Goal: Find specific page/section: Find specific page/section

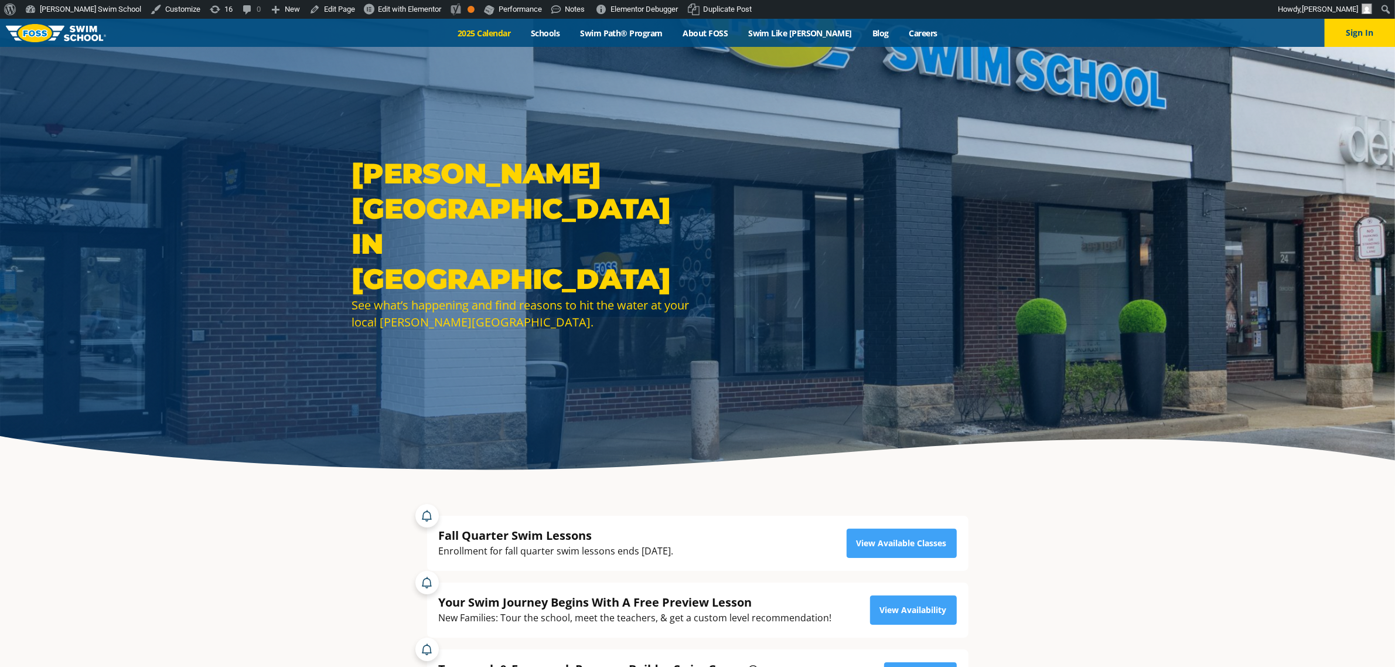
click at [517, 29] on link "2025 Calendar" at bounding box center [484, 33] width 73 height 11
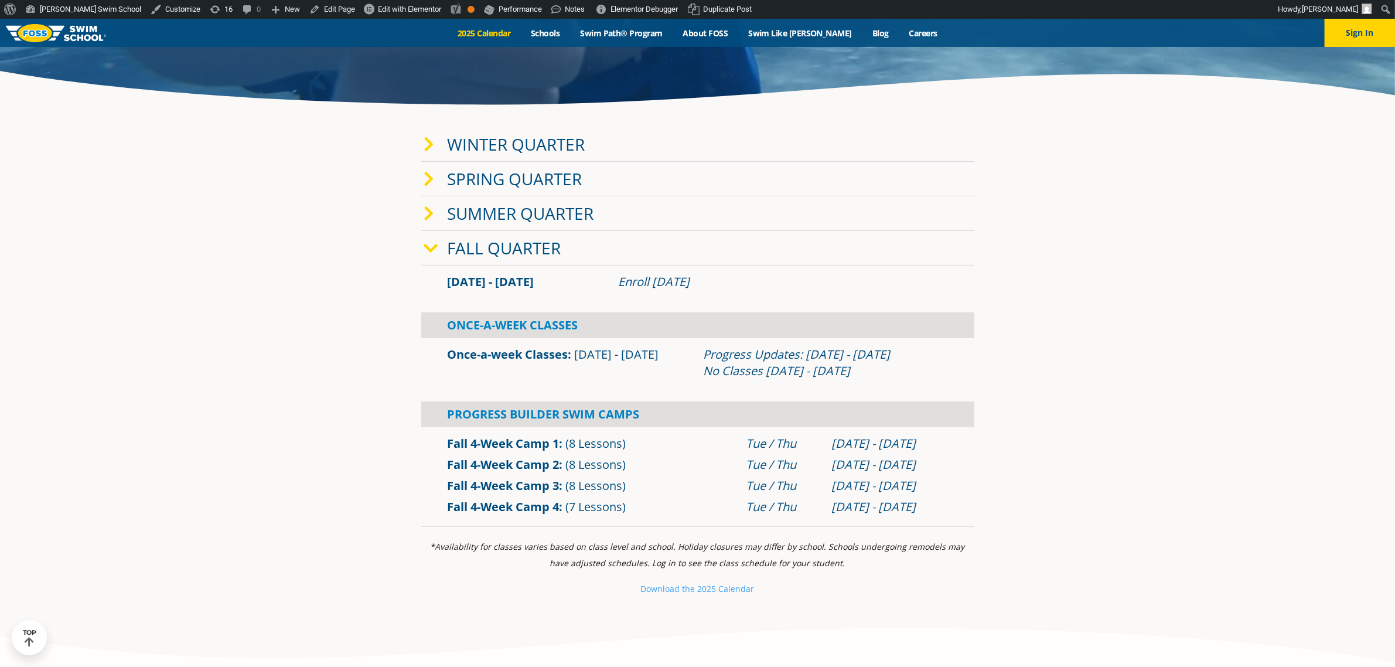
scroll to position [366, 0]
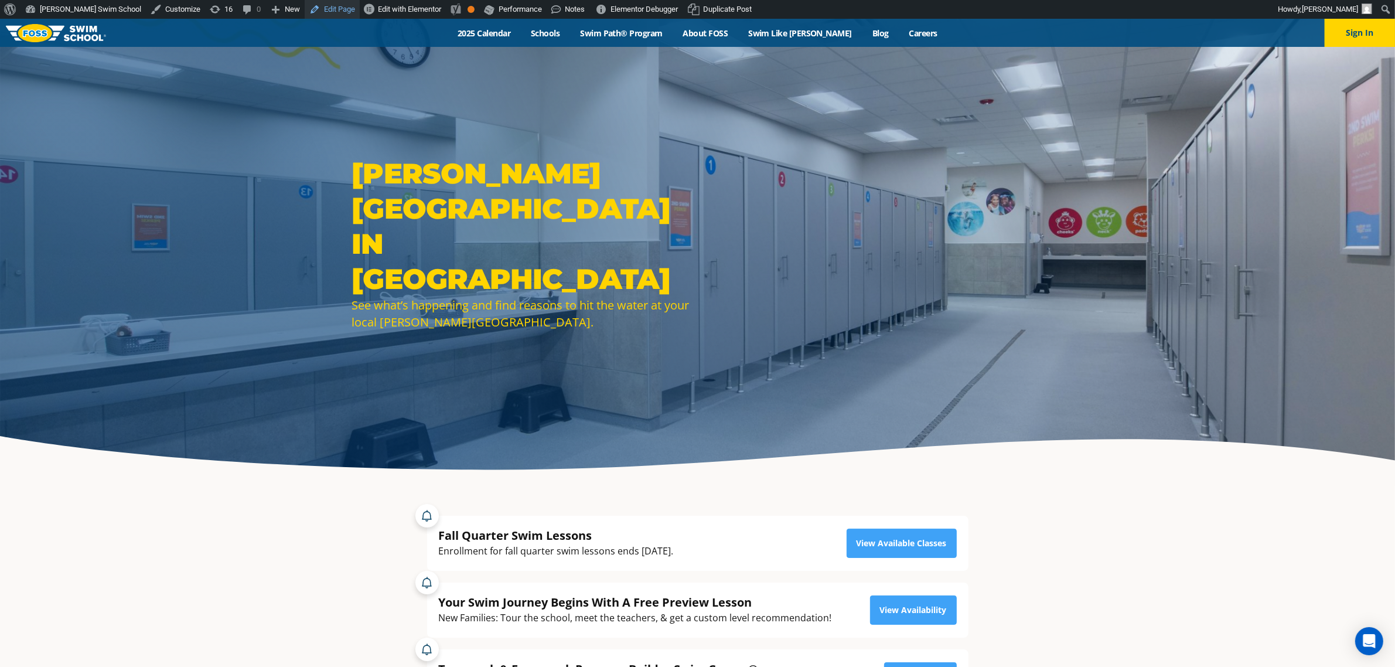
click at [305, 9] on link "Edit Page" at bounding box center [332, 9] width 55 height 19
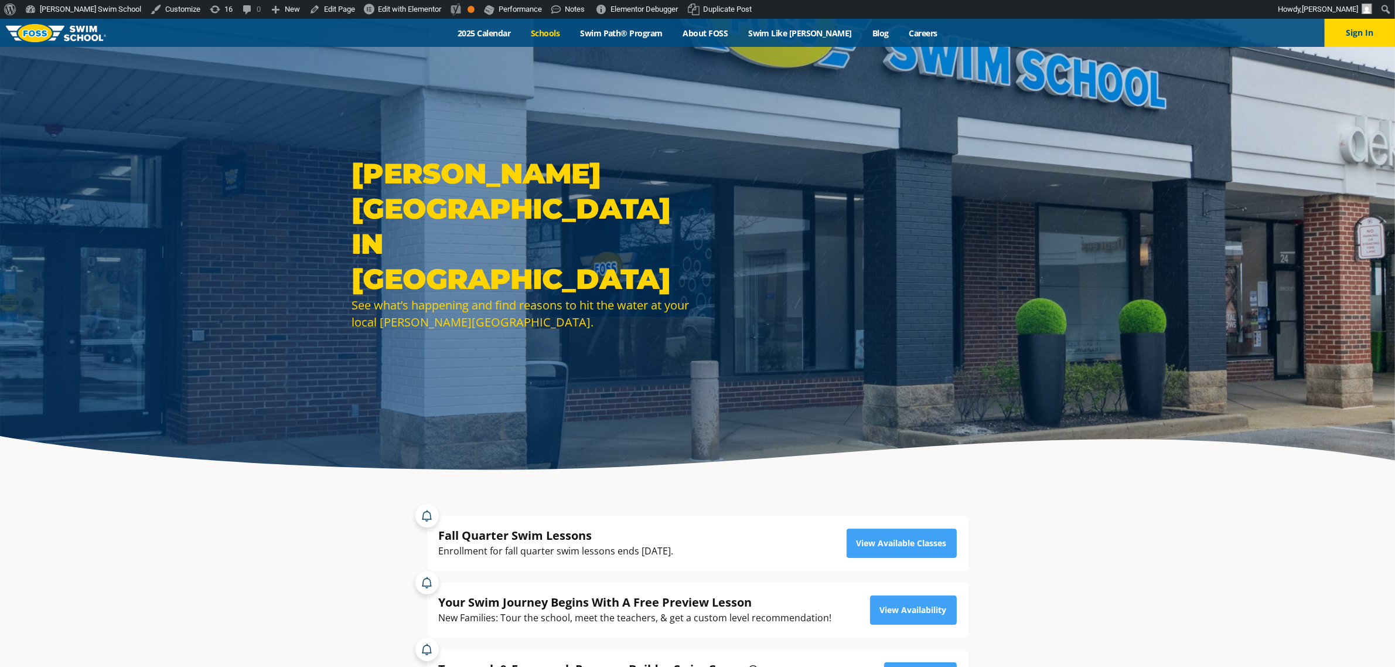
click at [564, 33] on link "Schools" at bounding box center [545, 33] width 49 height 11
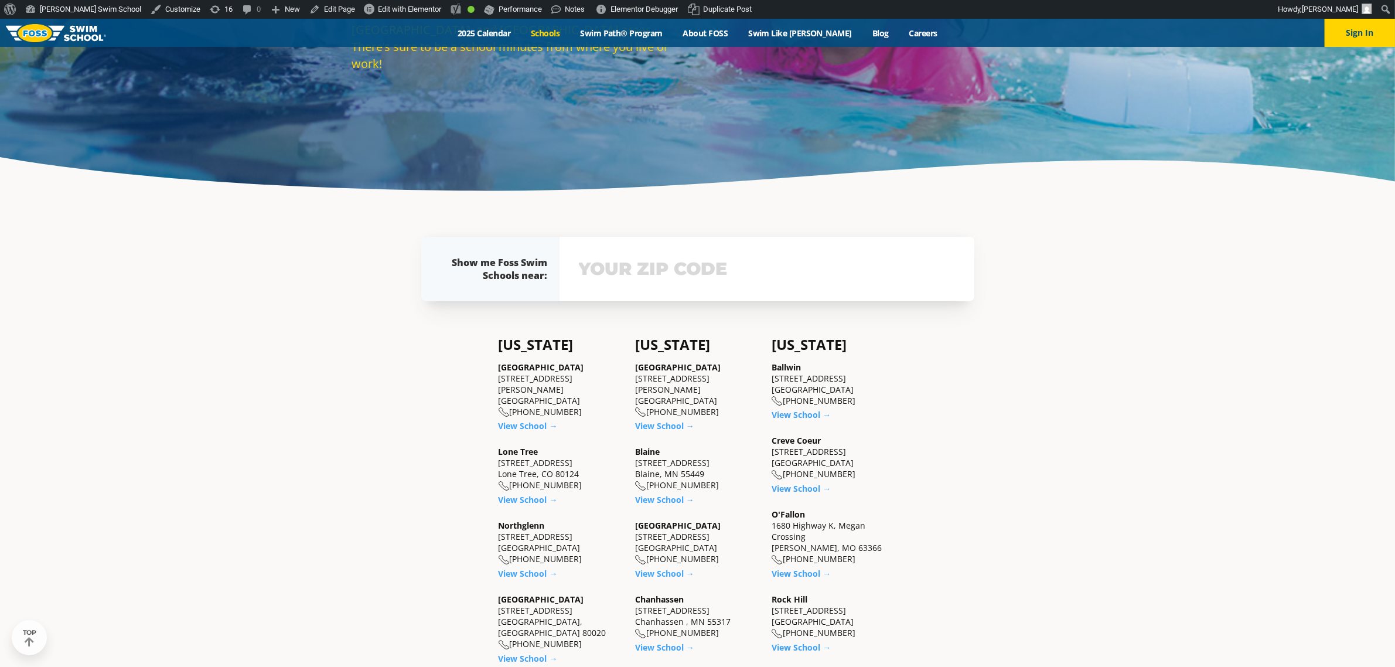
scroll to position [366, 0]
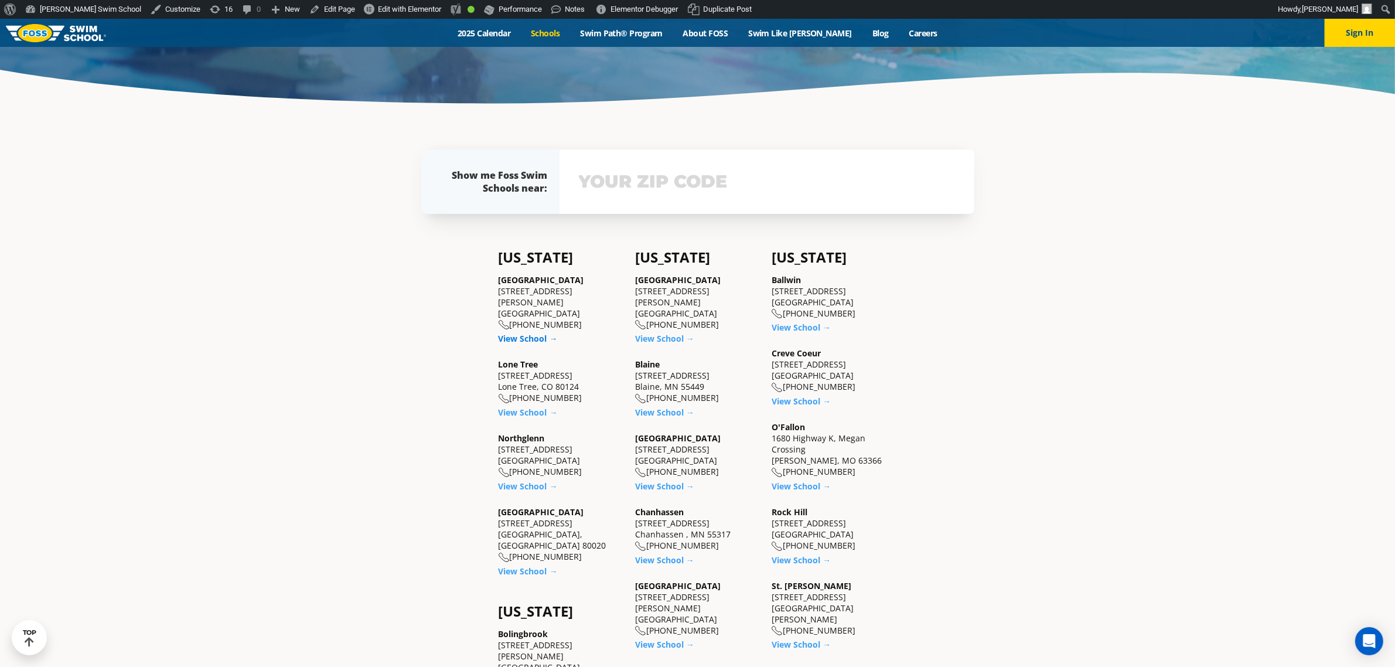
click at [520, 333] on link "View School →" at bounding box center [528, 338] width 59 height 11
click at [520, 407] on link "View School →" at bounding box center [528, 412] width 59 height 11
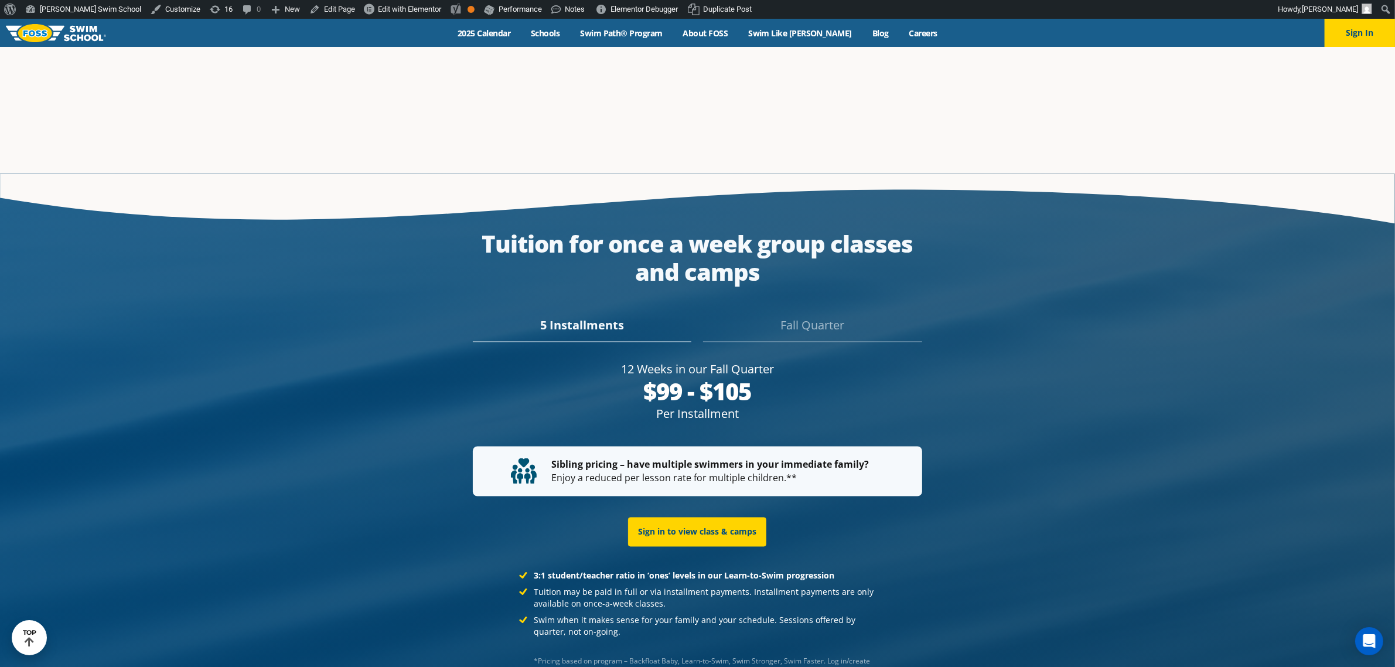
scroll to position [2344, 0]
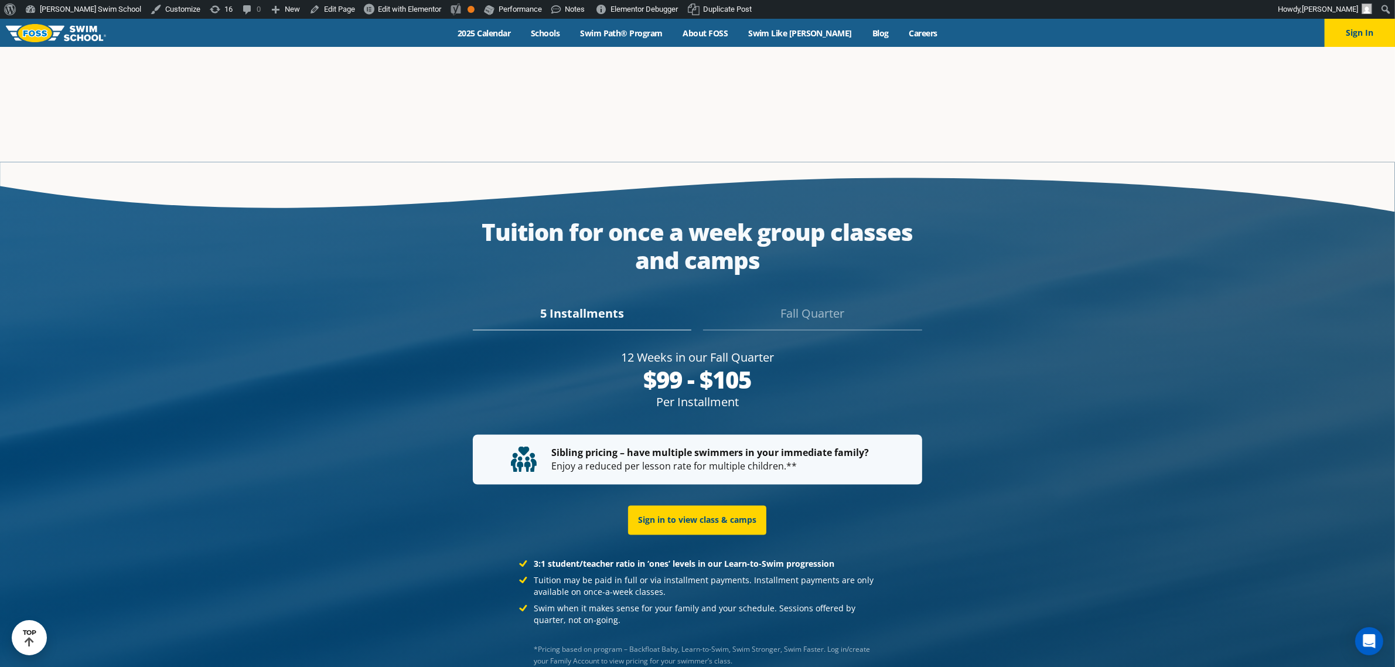
click at [804, 305] on div "Fall Quarter" at bounding box center [812, 318] width 219 height 26
click at [595, 305] on div "5 Installments" at bounding box center [582, 318] width 219 height 26
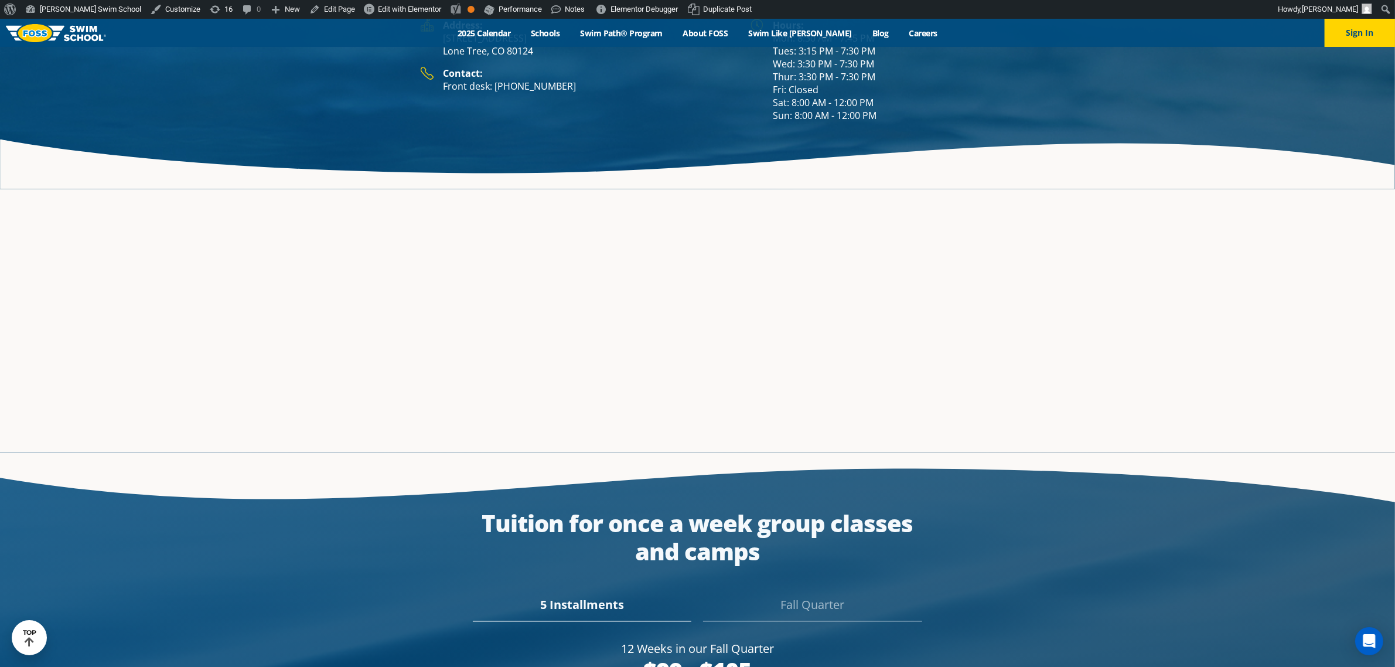
scroll to position [2198, 0]
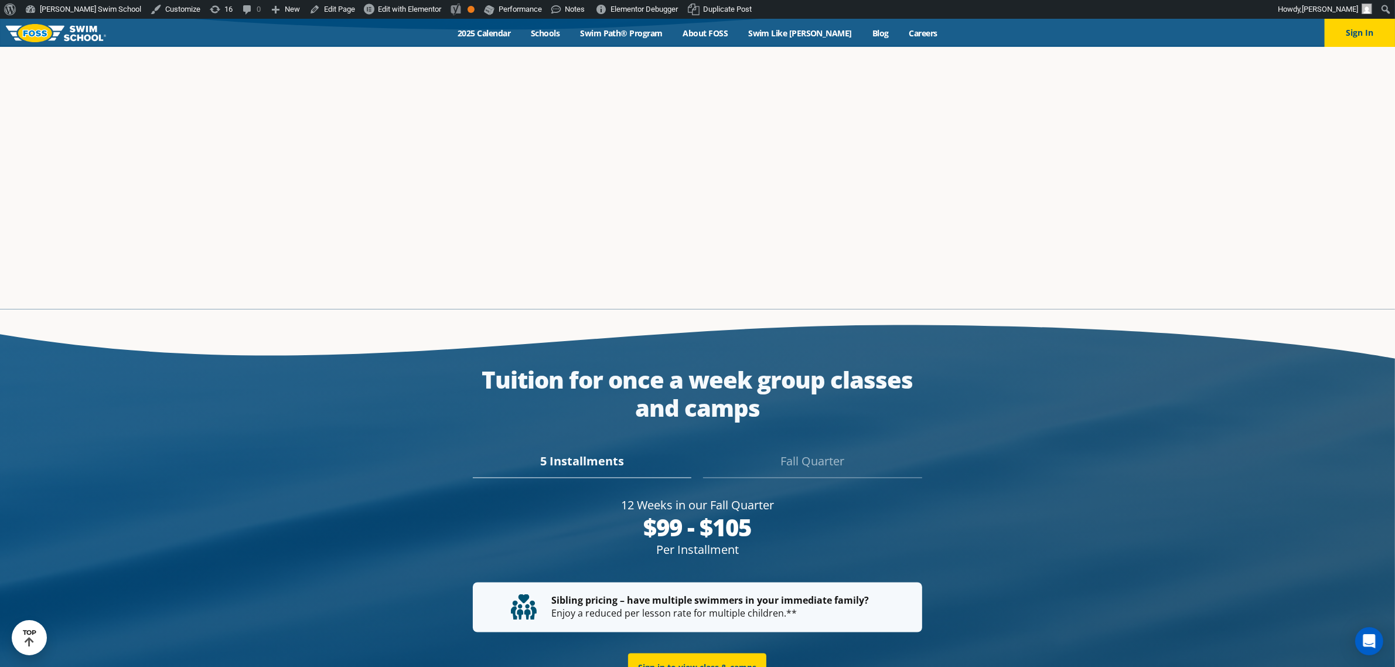
click at [803, 452] on div "Fall Quarter" at bounding box center [812, 465] width 219 height 26
click at [573, 452] on div "5 Installments" at bounding box center [582, 465] width 219 height 26
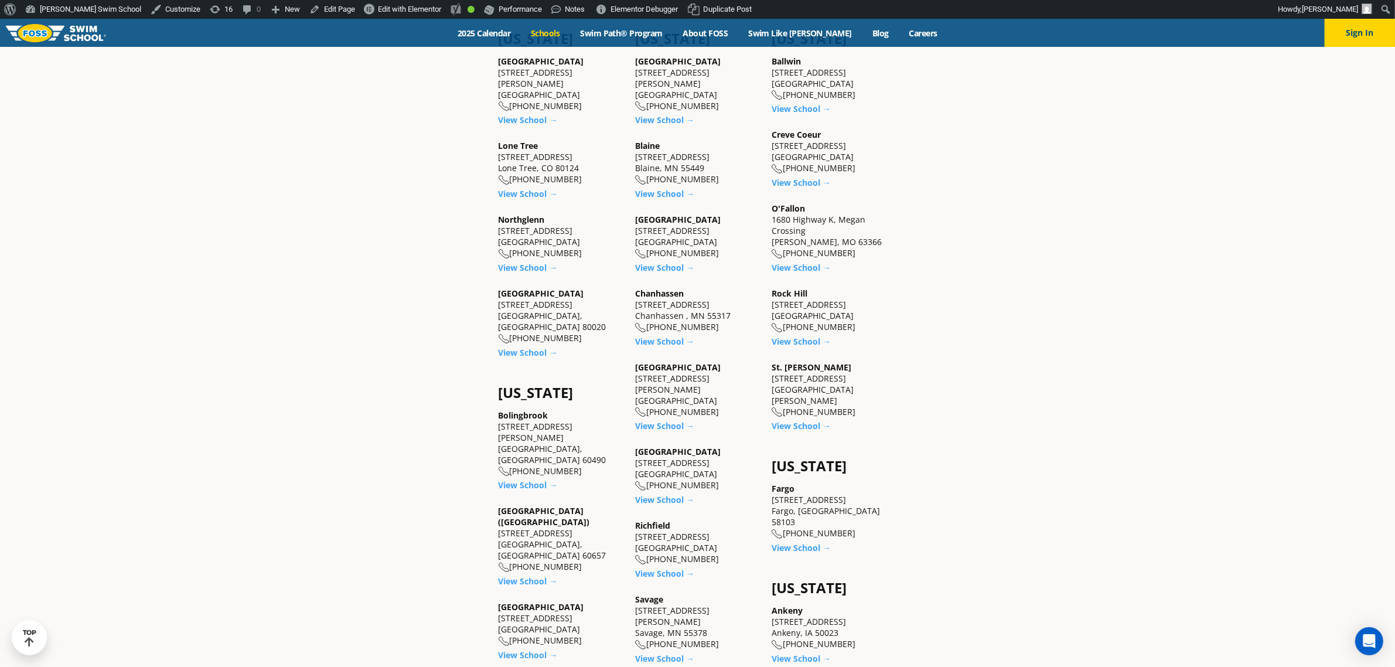
scroll to position [733, 0]
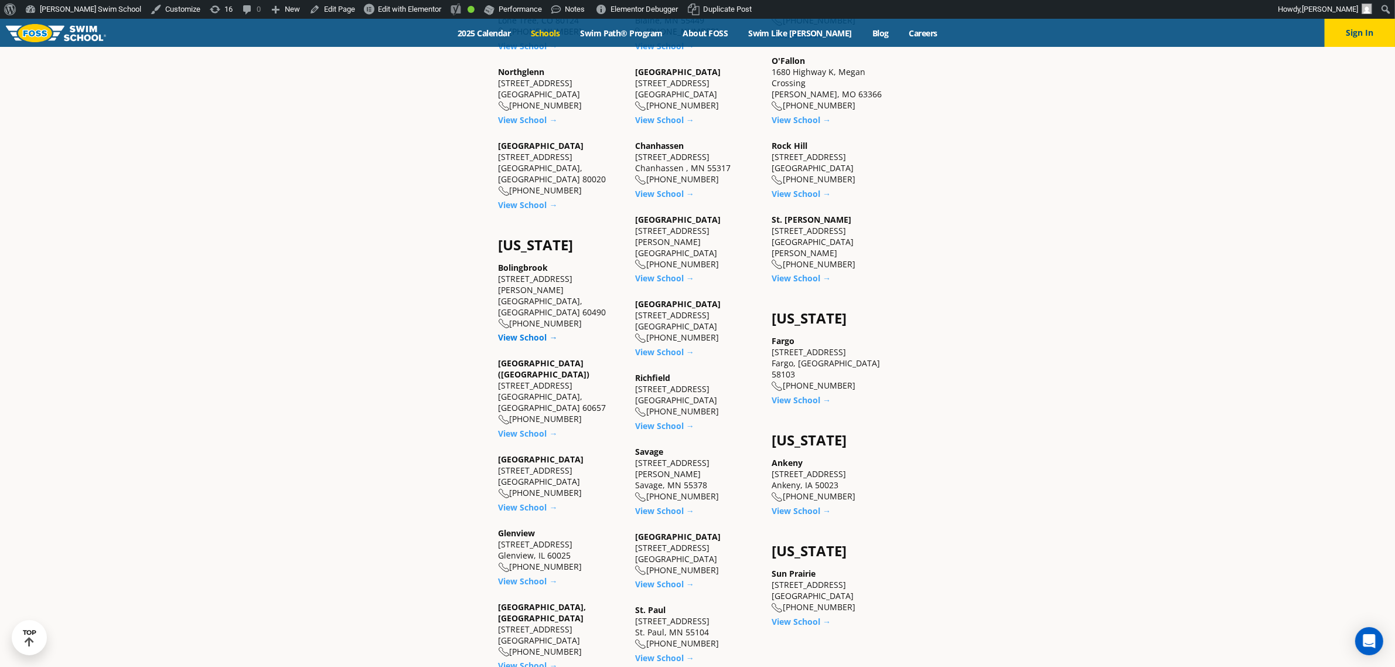
click at [532, 332] on link "View School →" at bounding box center [528, 337] width 59 height 11
click at [532, 428] on link "View School →" at bounding box center [528, 433] width 59 height 11
click at [523, 502] on link "View School →" at bounding box center [528, 507] width 59 height 11
click at [525, 527] on div "Glenview 2331 Willow Road Glenview, IL 60025 (847) 944-9222 View School →" at bounding box center [561, 556] width 125 height 59
click at [525, 576] on link "View School →" at bounding box center [528, 581] width 59 height 11
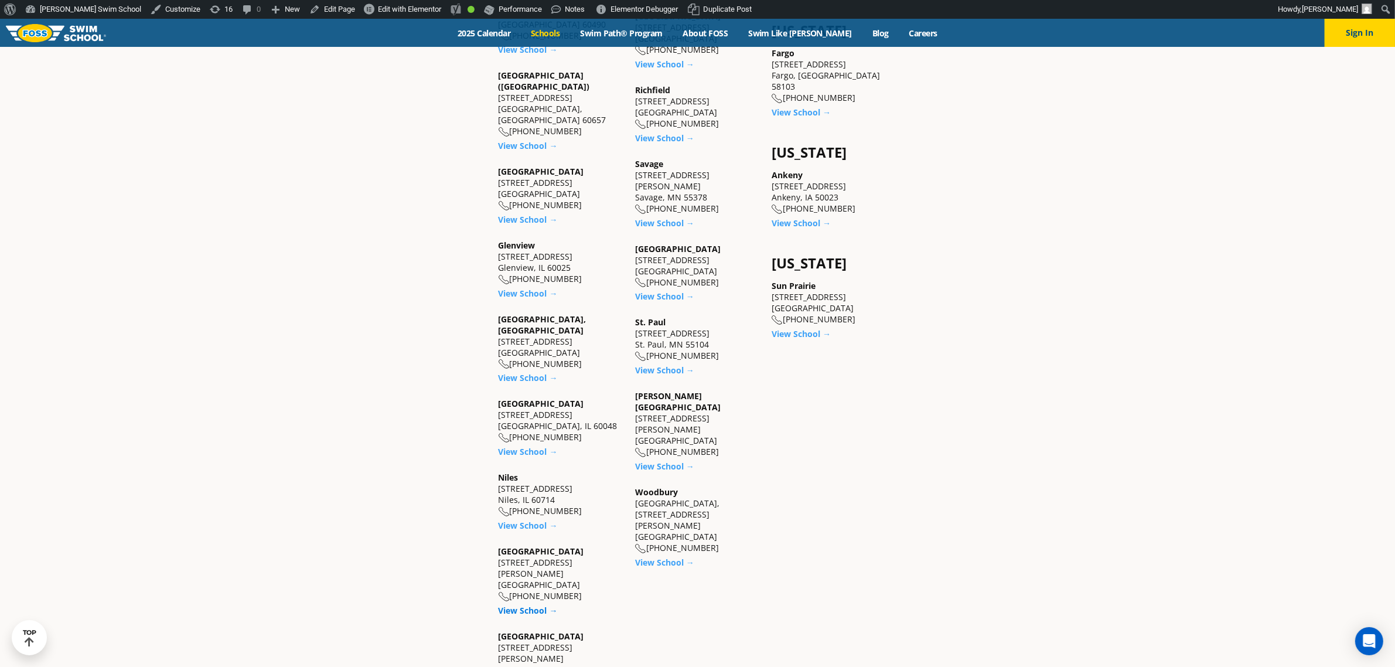
scroll to position [1026, 0]
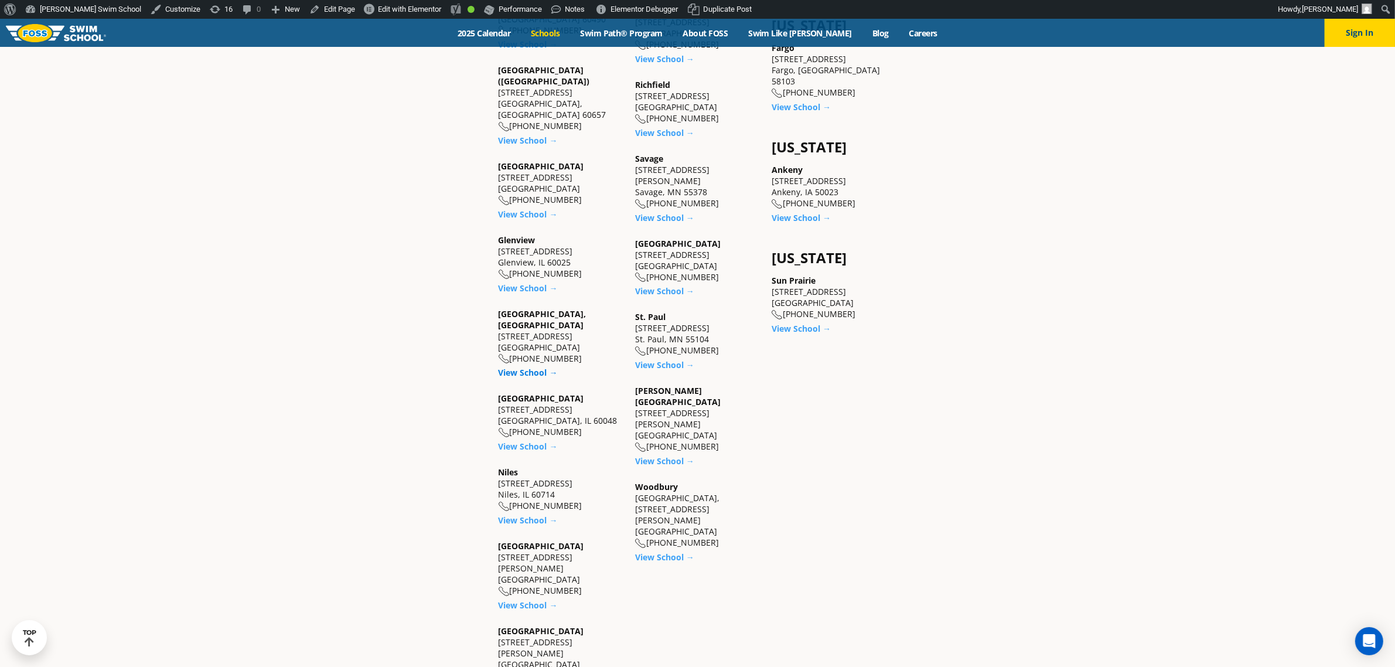
click at [529, 367] on link "View School →" at bounding box center [528, 372] width 59 height 11
click at [519, 441] on link "View School →" at bounding box center [528, 446] width 59 height 11
click at [523, 515] on link "View School →" at bounding box center [528, 520] width 59 height 11
click at [519, 600] on link "View School →" at bounding box center [528, 605] width 59 height 11
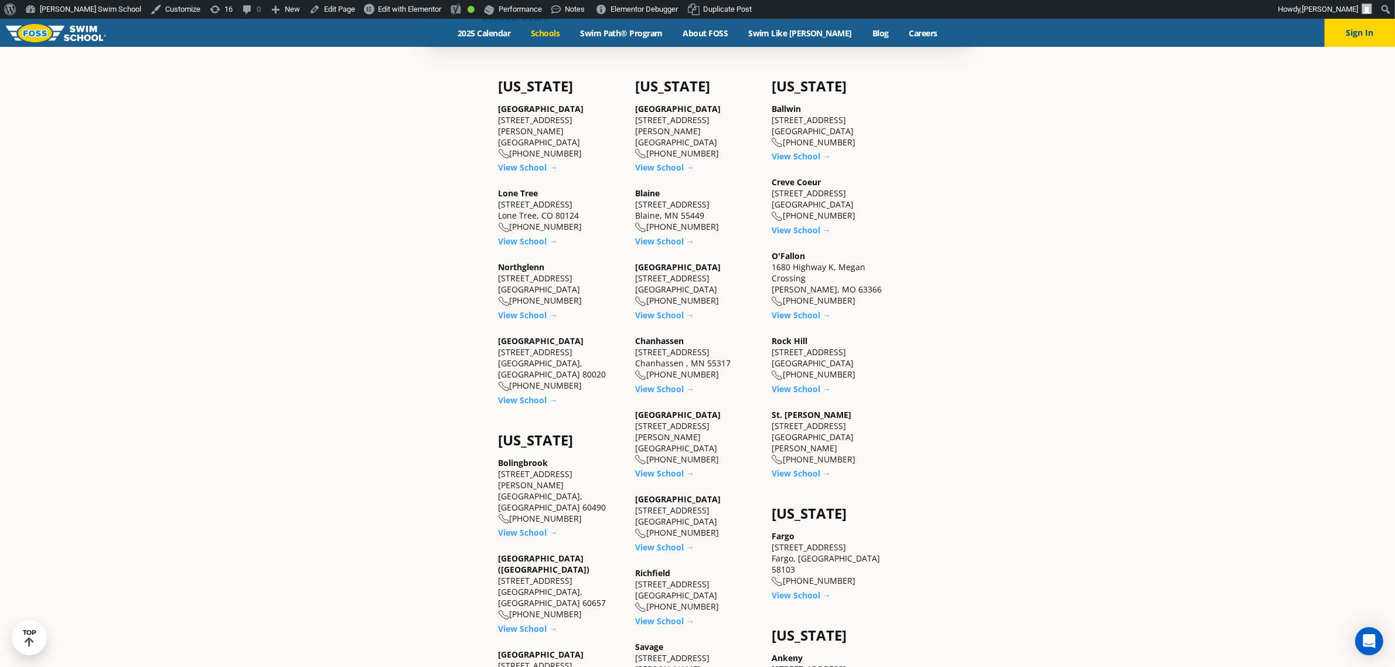
scroll to position [513, 0]
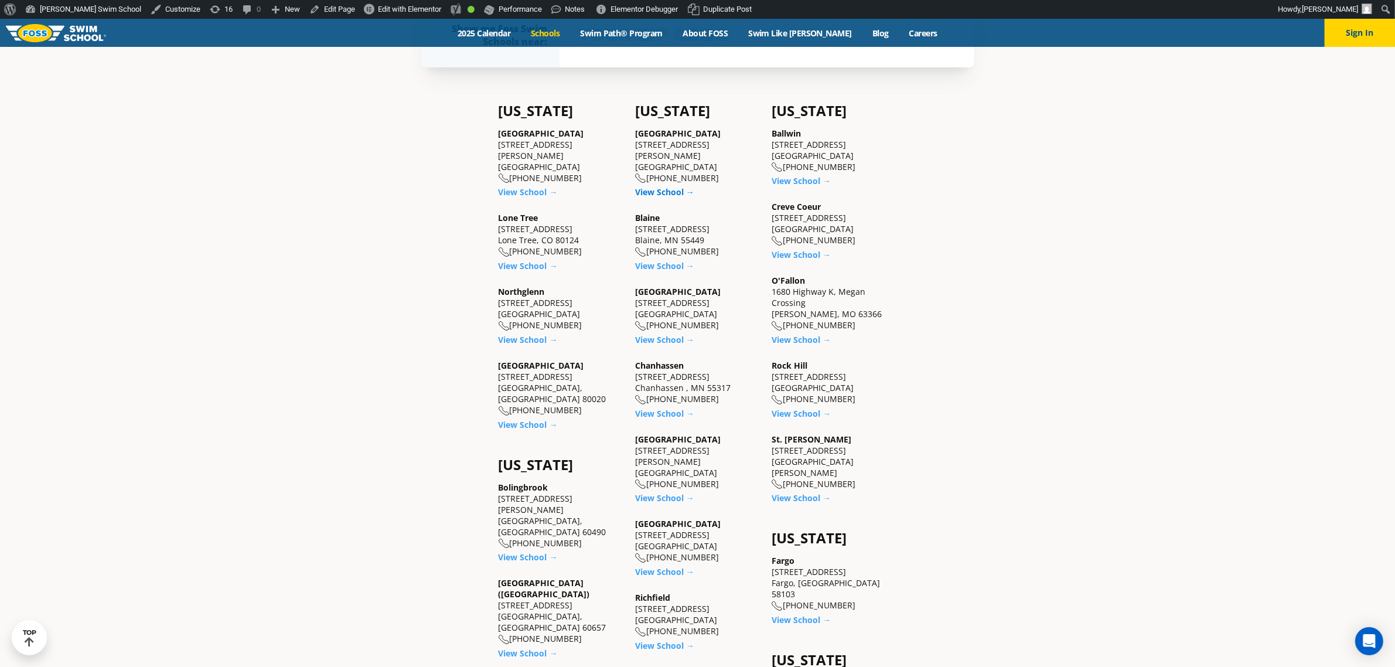
click at [669, 186] on link "View School →" at bounding box center [664, 191] width 59 height 11
click at [660, 268] on link "View School →" at bounding box center [664, 265] width 59 height 11
click at [661, 335] on link "View School →" at bounding box center [664, 339] width 59 height 11
click at [660, 411] on link "View School →" at bounding box center [664, 413] width 59 height 11
click at [661, 492] on link "View School →" at bounding box center [664, 497] width 59 height 11
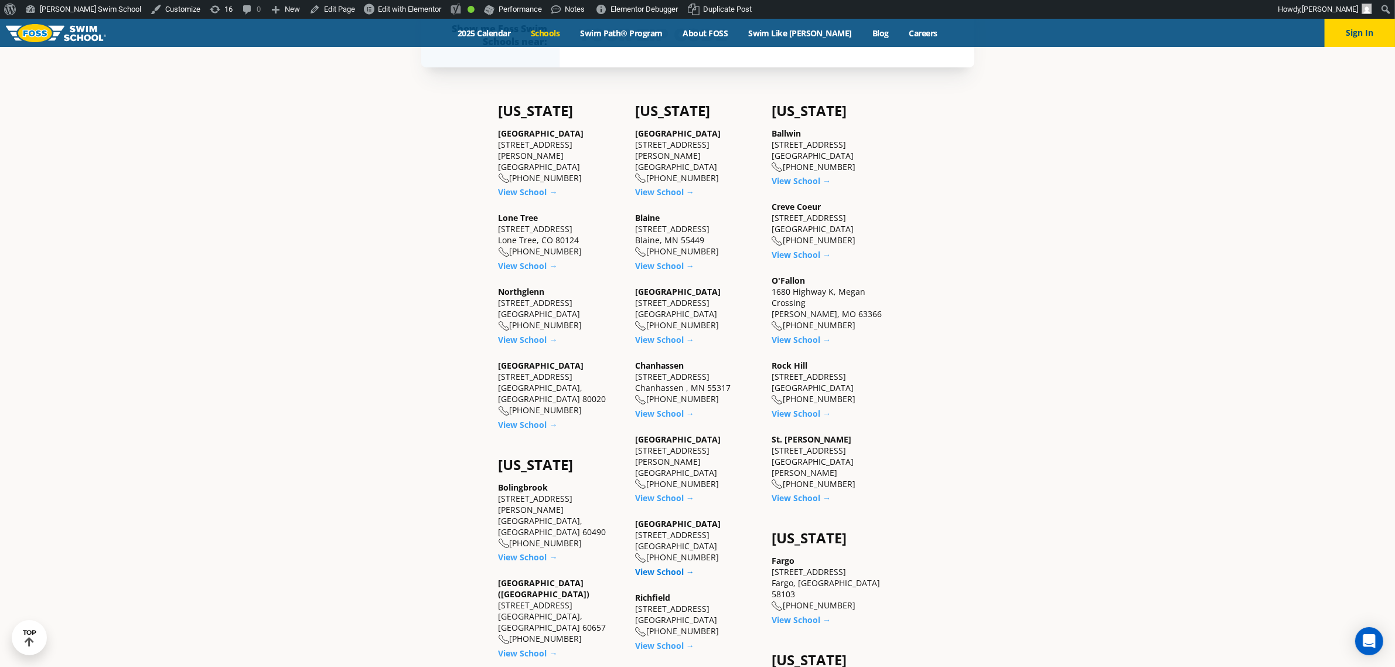
click at [663, 566] on link "View School →" at bounding box center [664, 571] width 59 height 11
click at [655, 640] on link "View School →" at bounding box center [664, 645] width 59 height 11
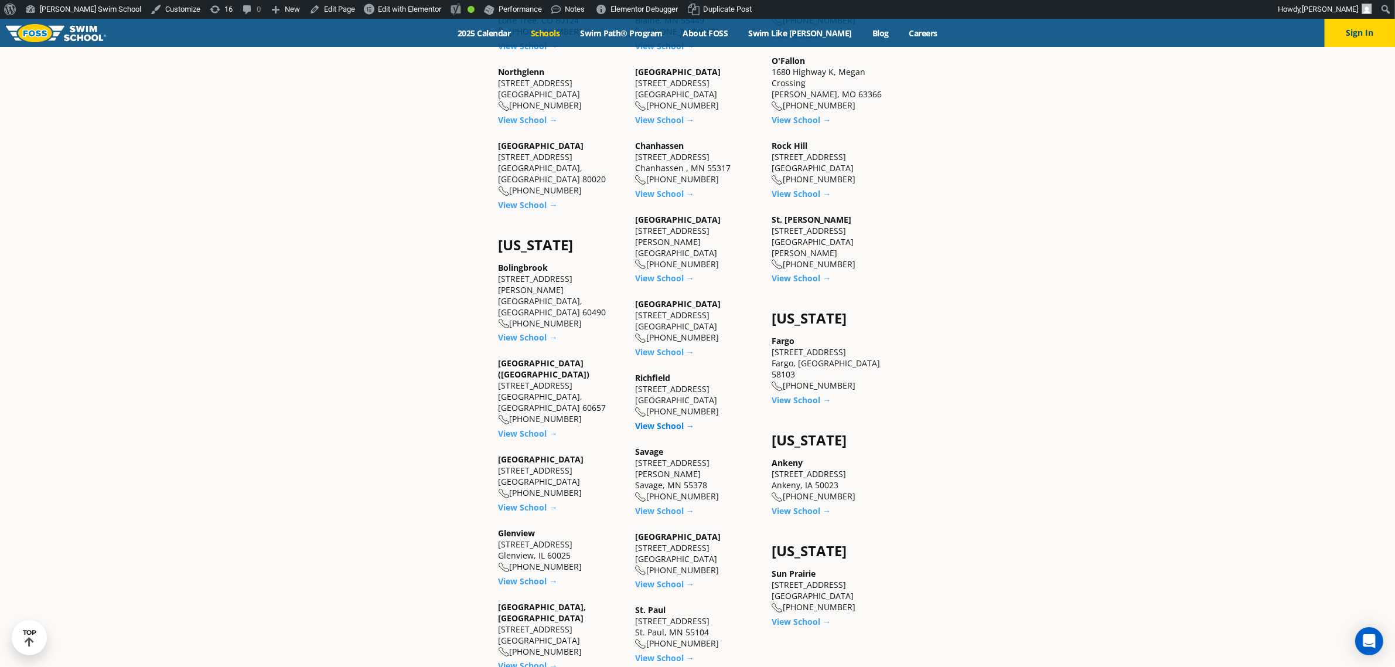
scroll to position [806, 0]
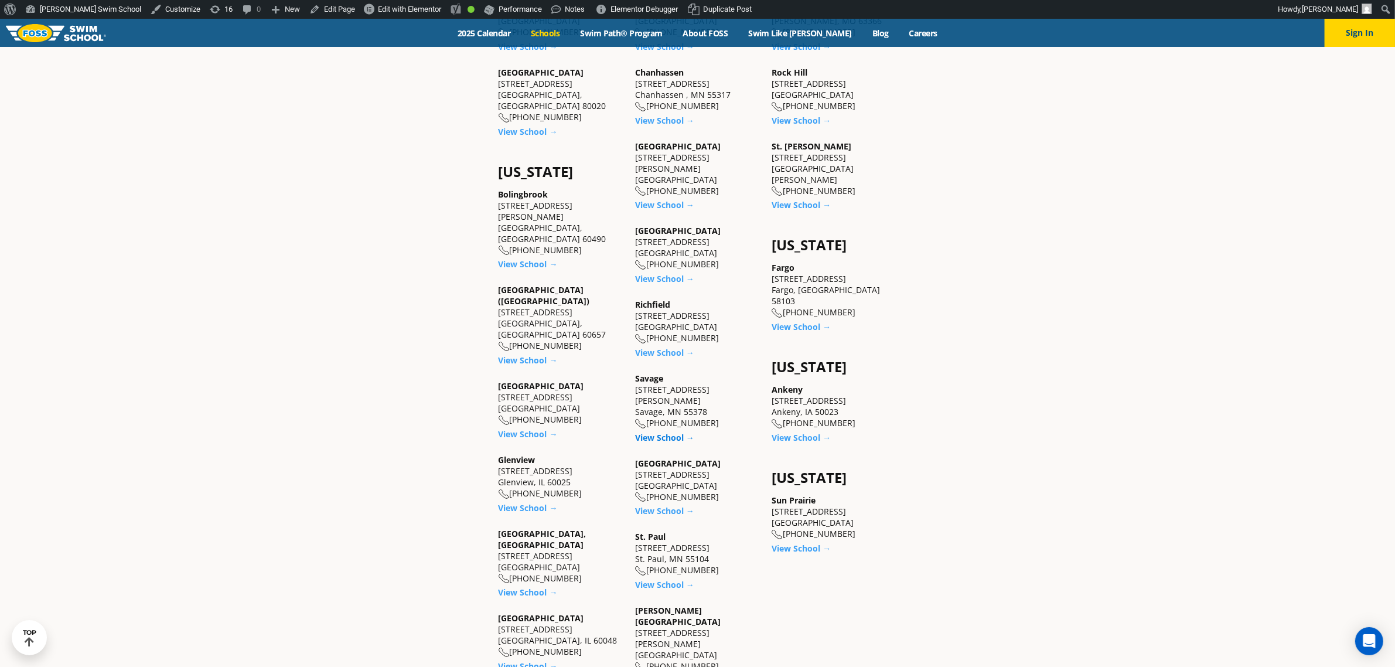
click at [660, 432] on link "View School →" at bounding box center [664, 437] width 59 height 11
click at [664, 505] on link "View School →" at bounding box center [664, 510] width 59 height 11
click at [657, 579] on link "View School →" at bounding box center [664, 584] width 59 height 11
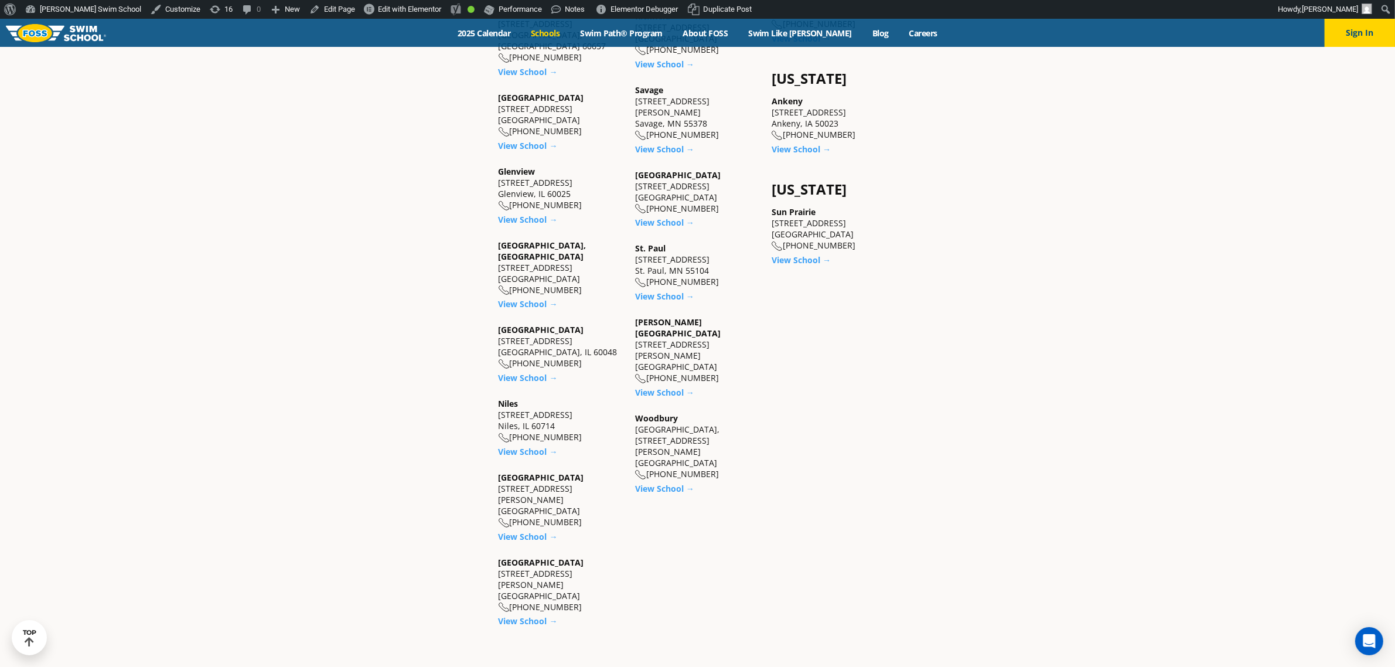
scroll to position [1099, 0]
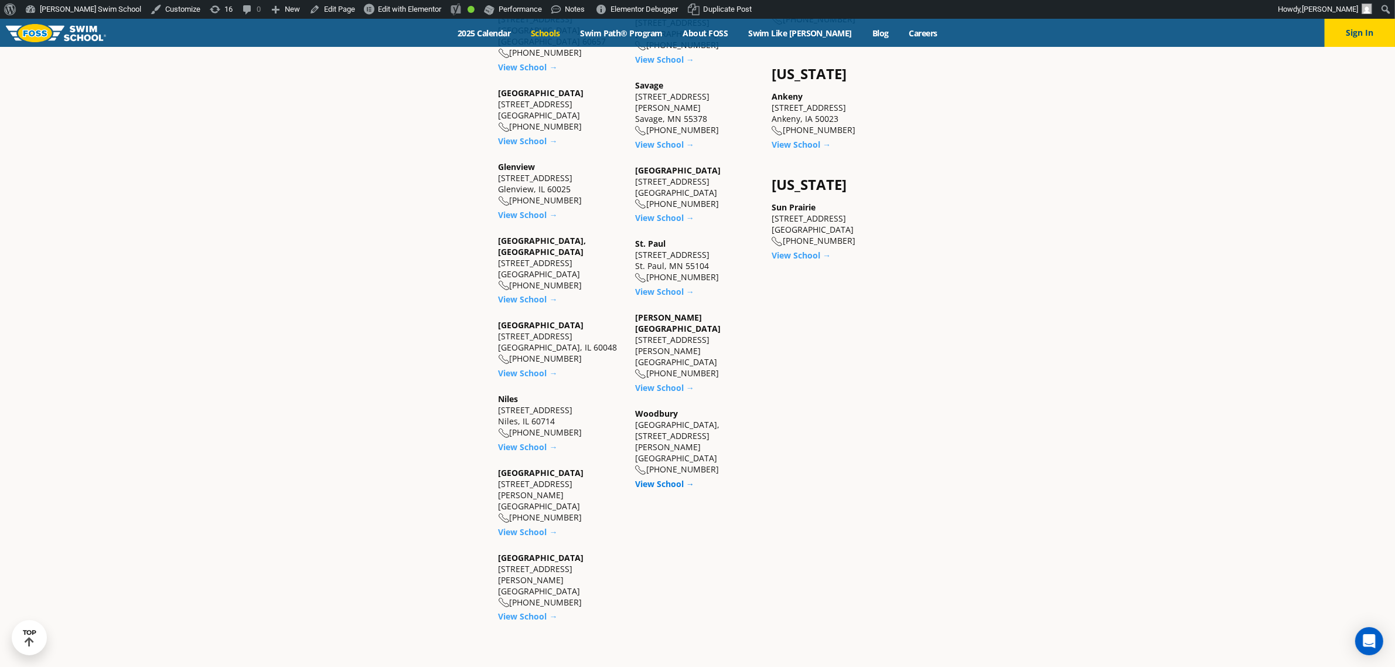
click at [663, 478] on link "View School →" at bounding box center [664, 483] width 59 height 11
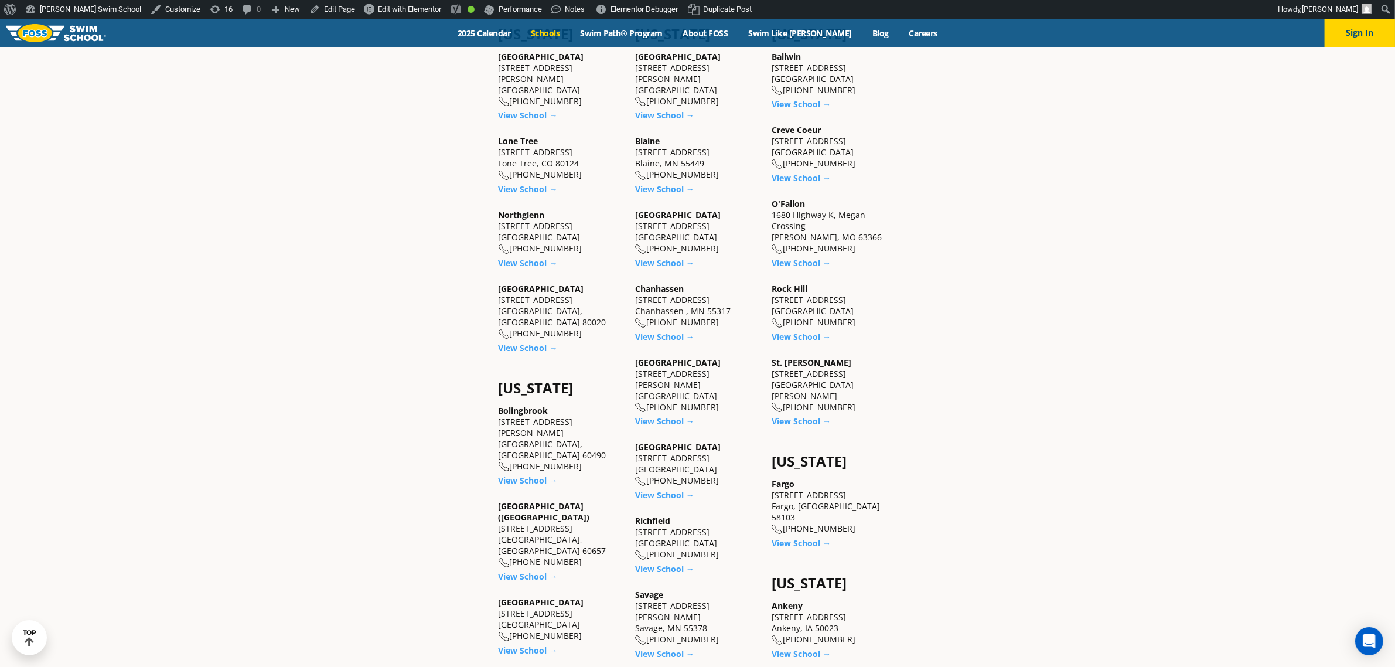
scroll to position [586, 0]
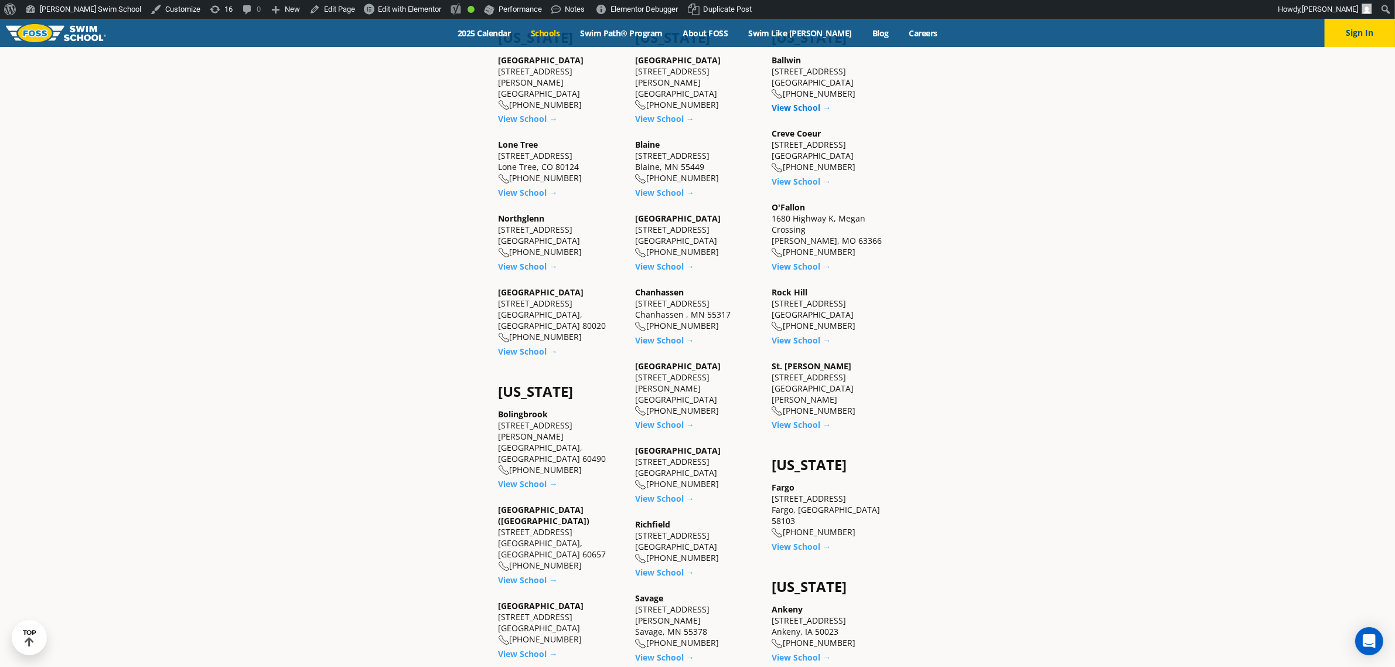
click at [797, 104] on link "View School →" at bounding box center [801, 107] width 59 height 11
click at [801, 180] on link "View School →" at bounding box center [801, 181] width 59 height 11
click at [797, 263] on link "View School →" at bounding box center [801, 266] width 59 height 11
click at [791, 335] on link "View School →" at bounding box center [801, 340] width 59 height 11
click at [798, 419] on link "View School →" at bounding box center [801, 424] width 59 height 11
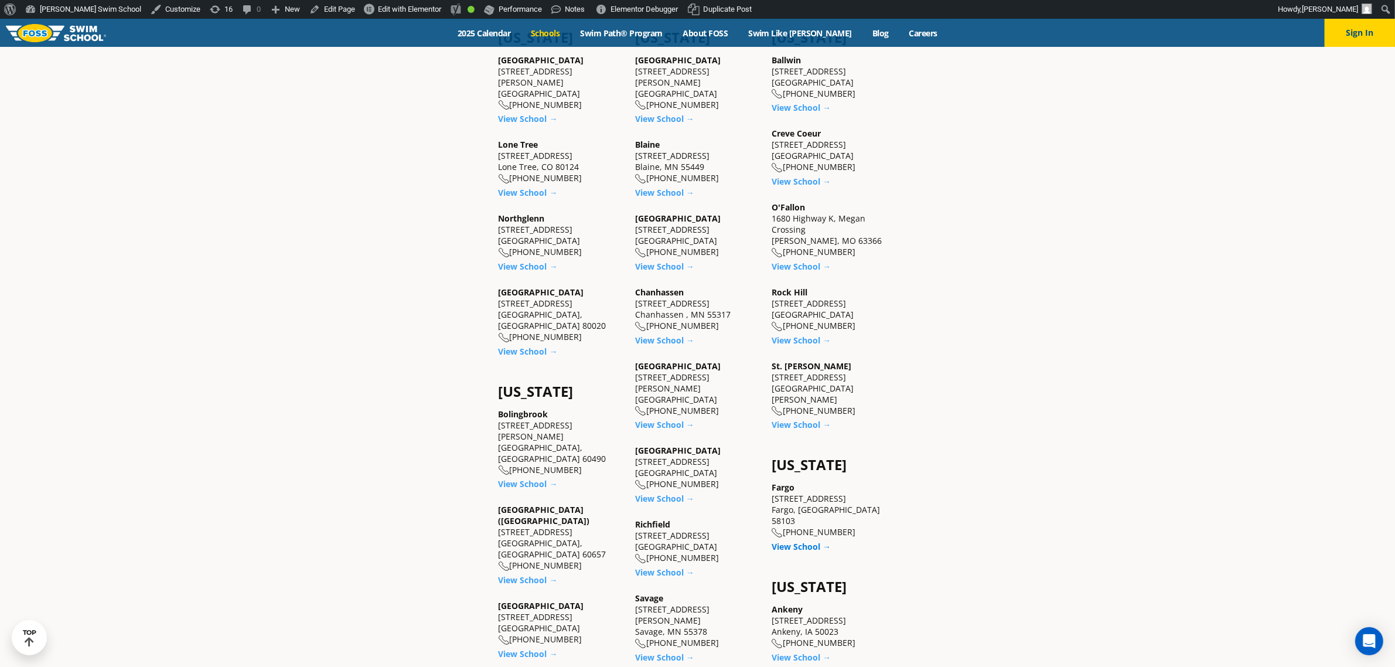
click at [803, 541] on link "View School →" at bounding box center [801, 546] width 59 height 11
click at [807, 652] on link "View School →" at bounding box center [801, 657] width 59 height 11
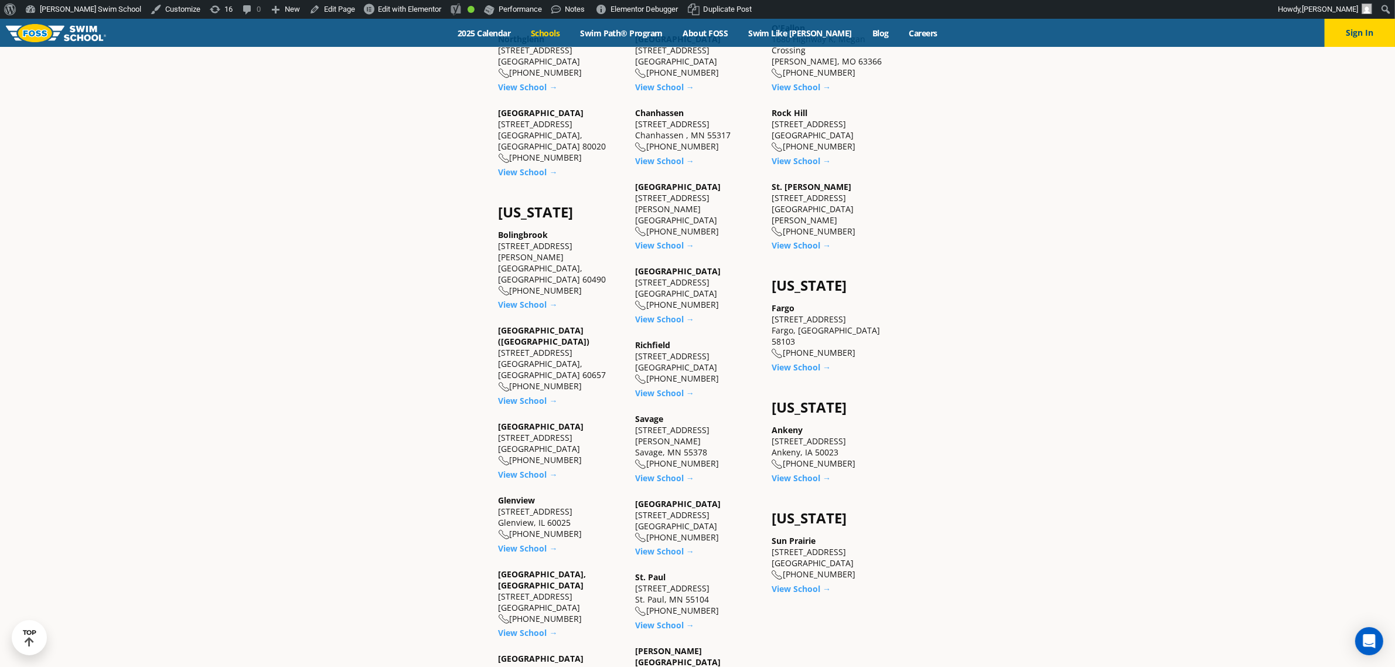
scroll to position [806, 0]
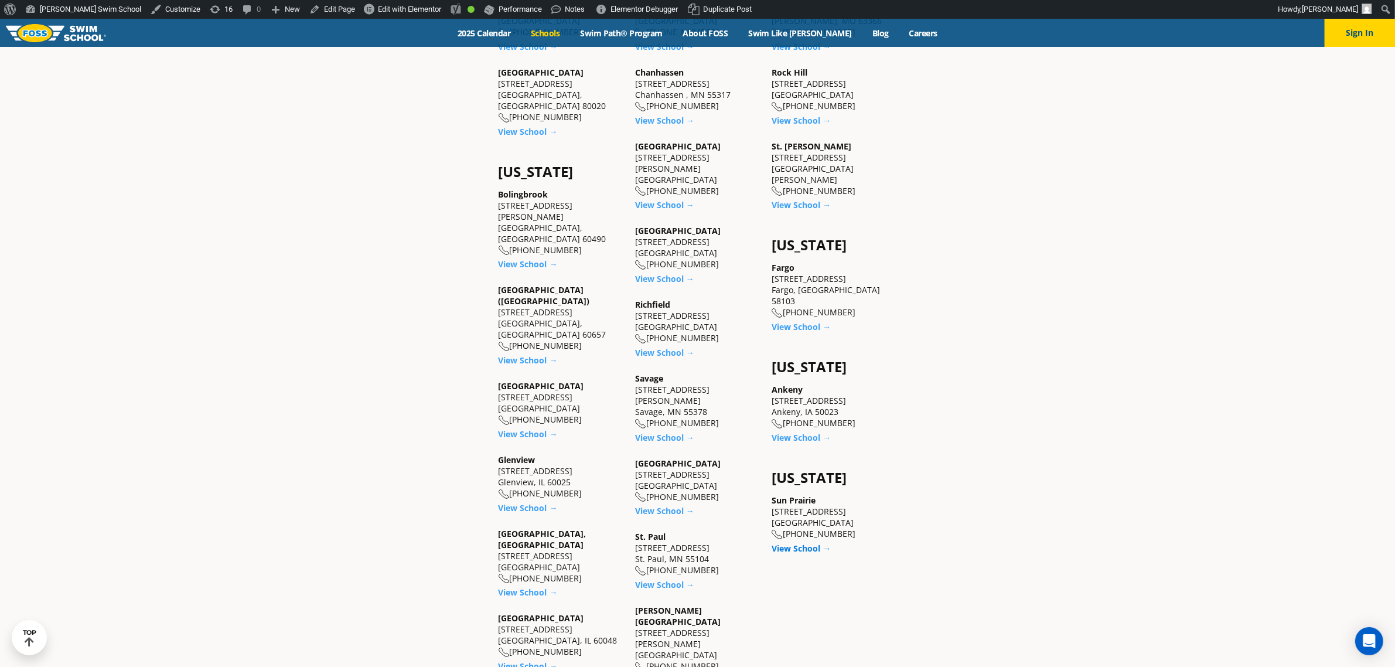
click at [812, 543] on link "View School →" at bounding box center [801, 548] width 59 height 11
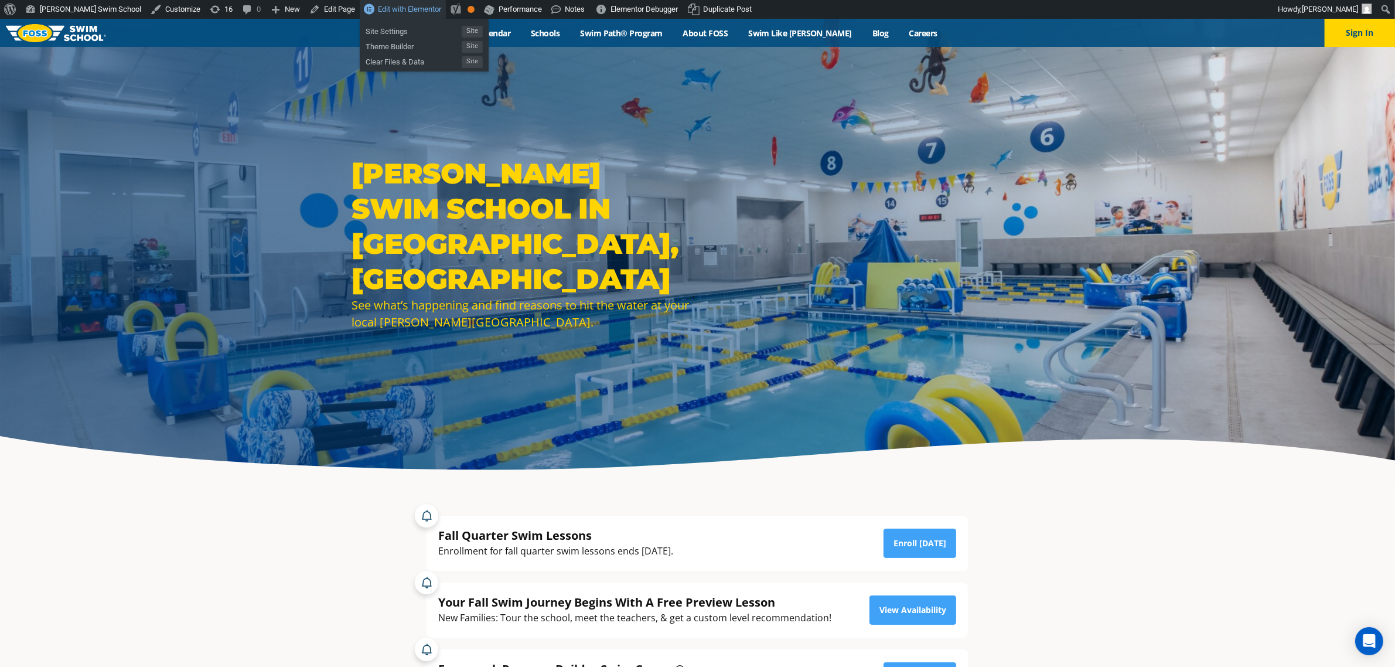
click at [378, 11] on span "Edit with Elementor" at bounding box center [409, 9] width 63 height 9
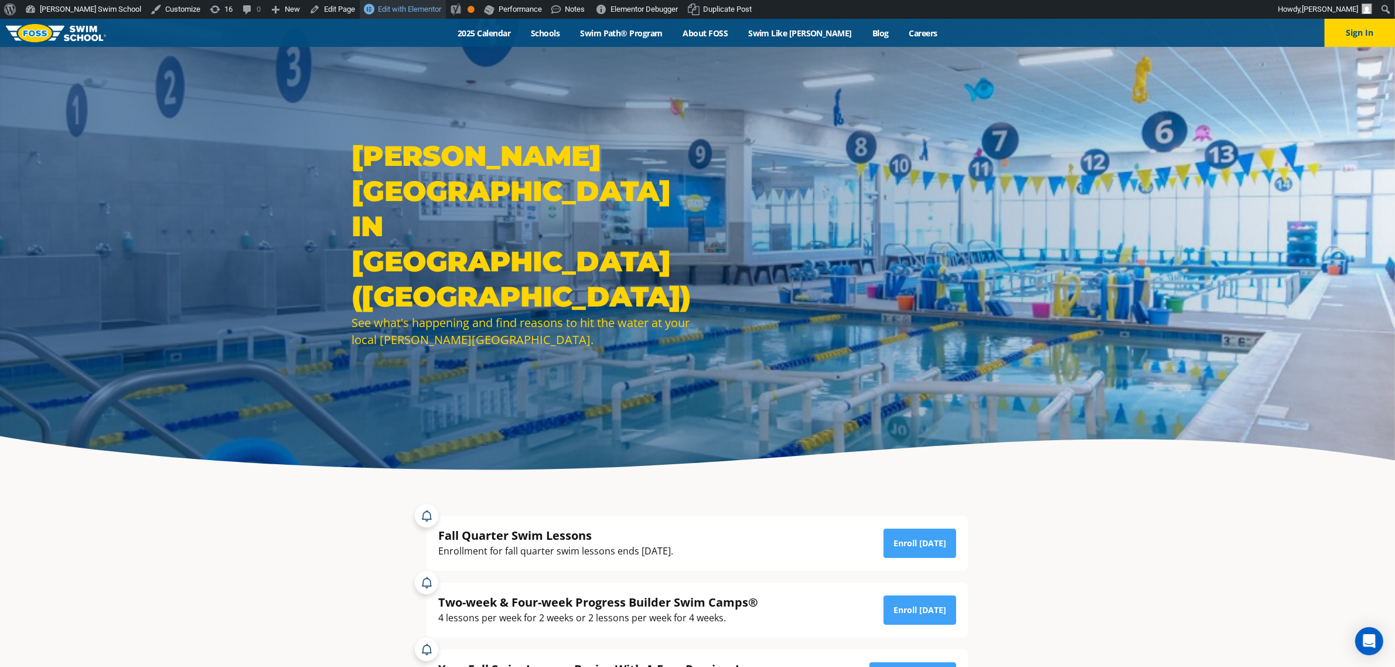
click at [365, 13] on link "Edit with Elementor" at bounding box center [403, 9] width 86 height 19
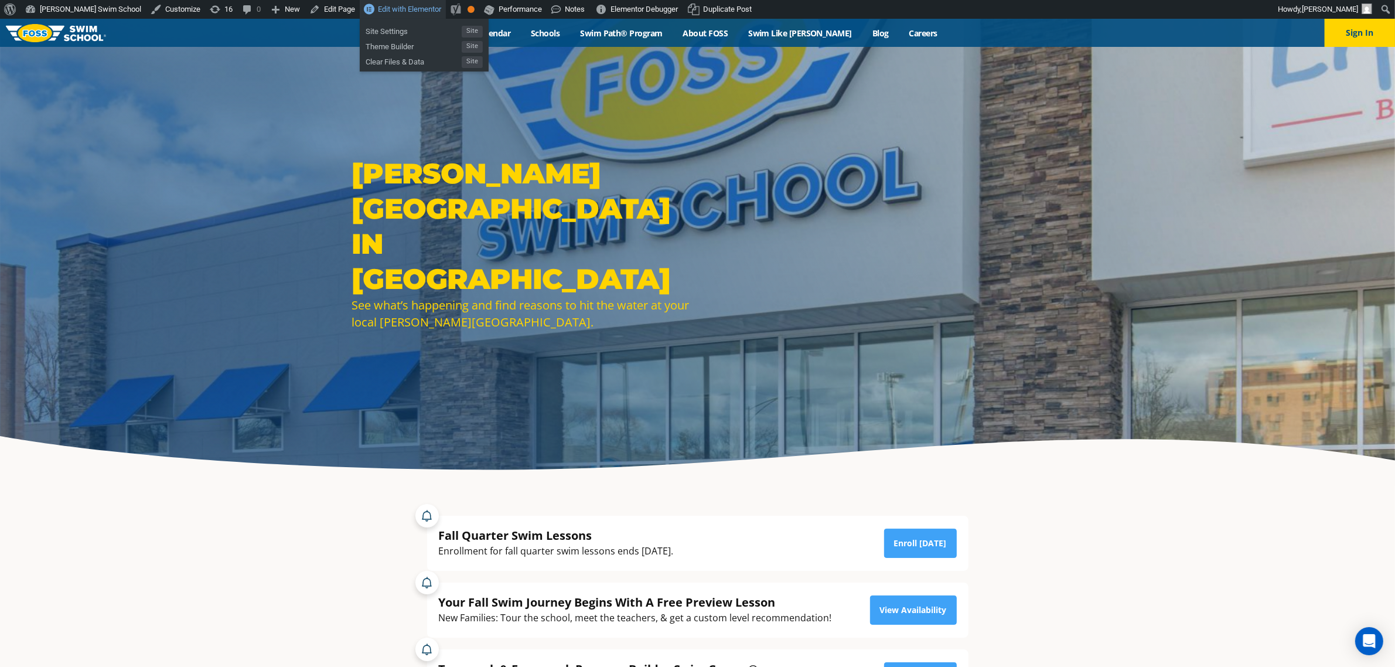
click at [370, 2] on link "Edit with Elementor" at bounding box center [403, 9] width 86 height 19
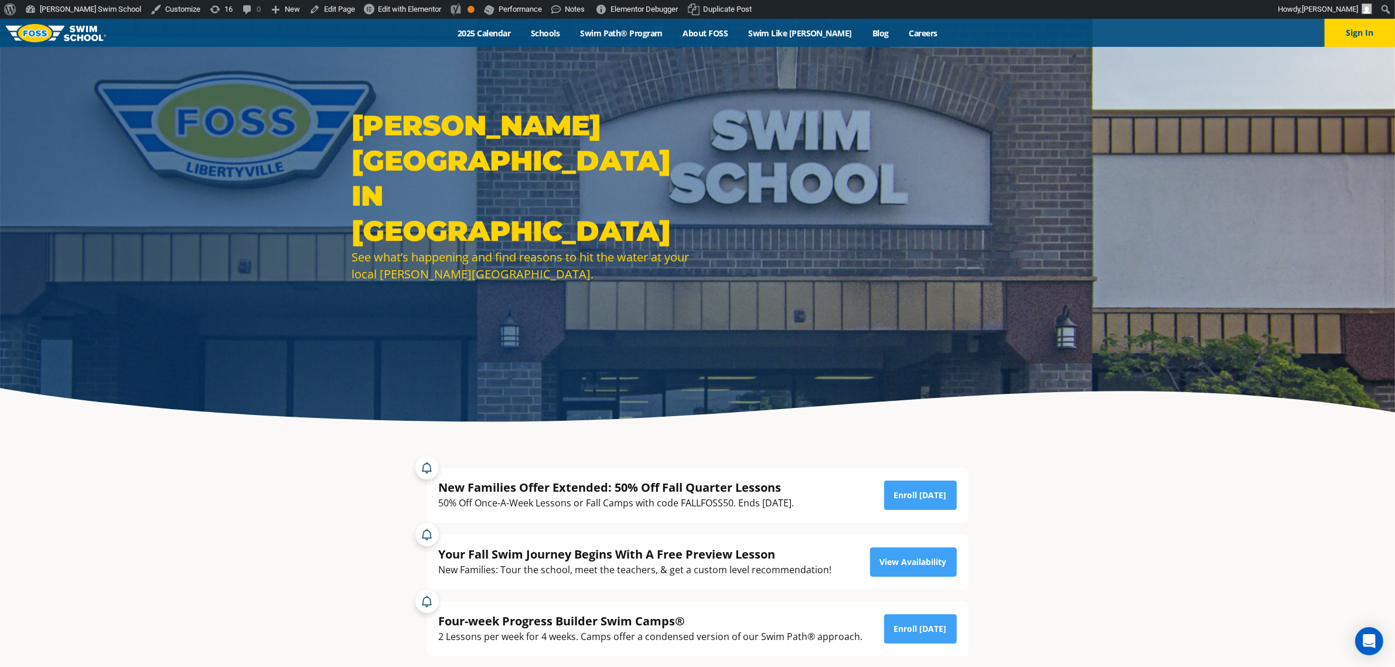
scroll to position [73, 0]
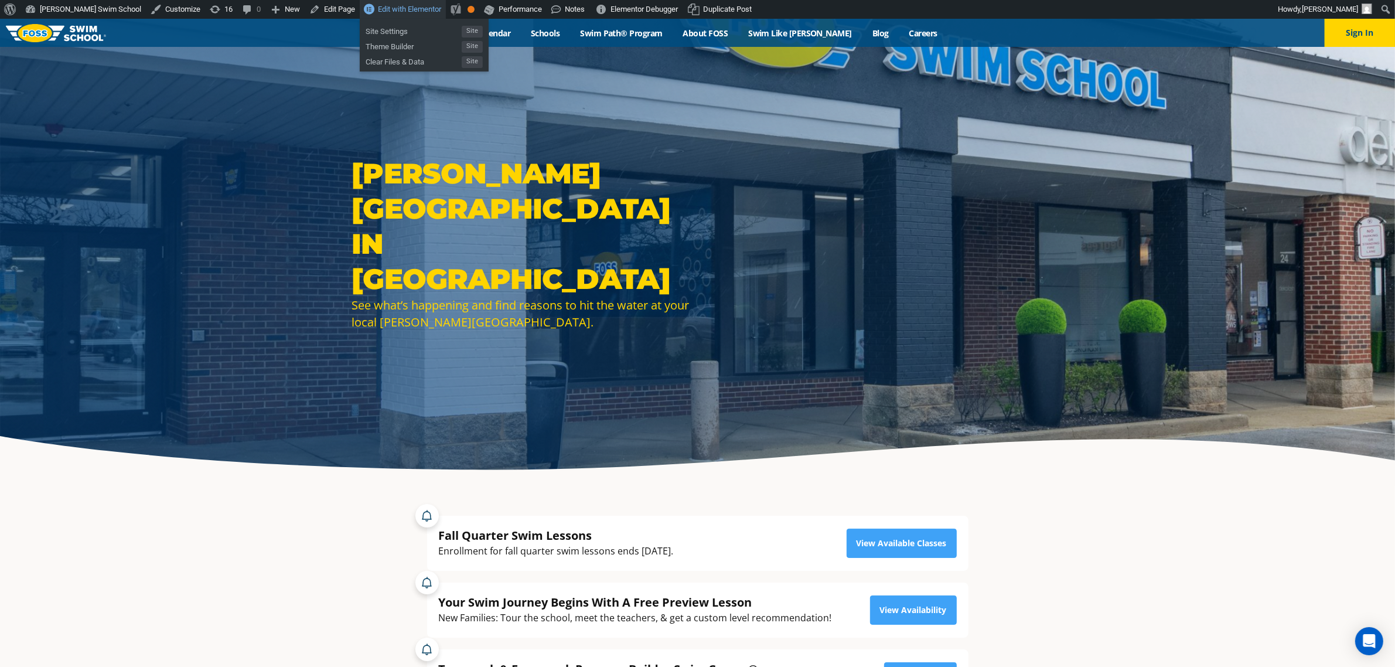
click at [378, 5] on span "Edit with Elementor" at bounding box center [409, 9] width 63 height 9
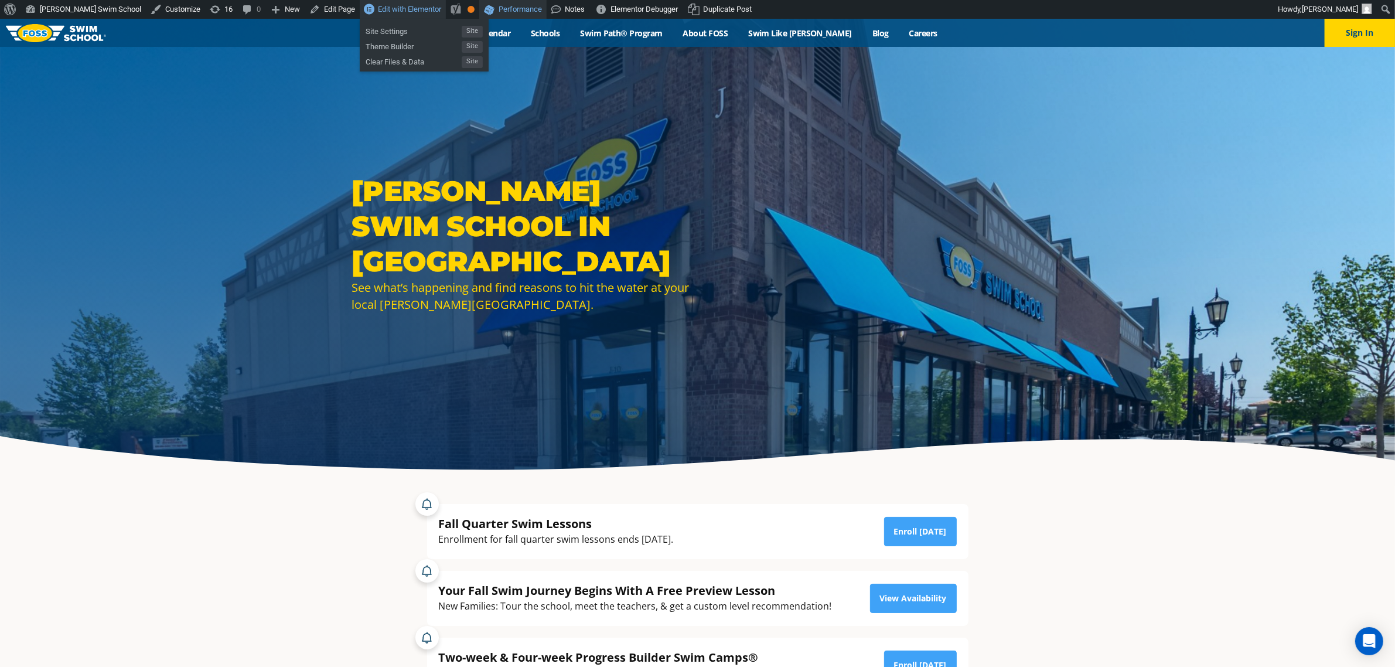
drag, startPoint x: 385, startPoint y: 4, endPoint x: 464, endPoint y: 1, distance: 78.6
click at [385, 5] on span "Edit with Elementor" at bounding box center [409, 9] width 63 height 9
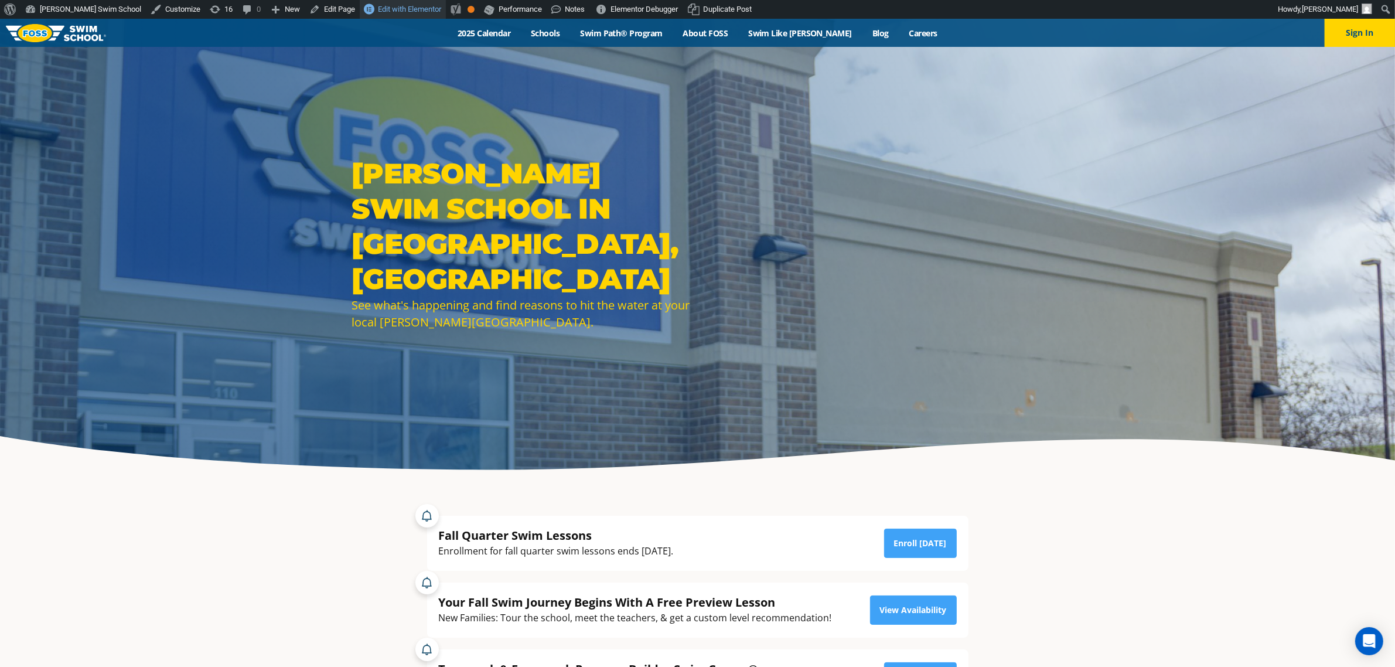
click at [378, 9] on span "Edit with Elementor" at bounding box center [409, 9] width 63 height 9
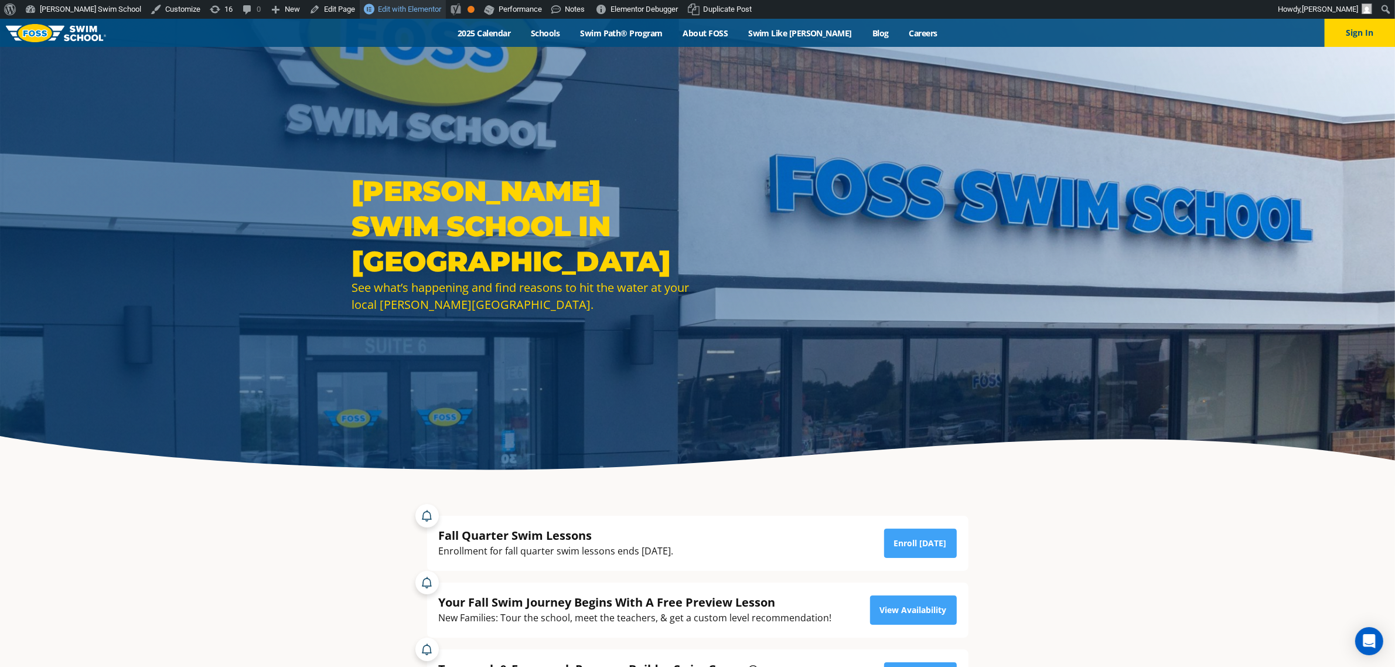
drag, startPoint x: 367, startPoint y: 9, endPoint x: 376, endPoint y: 2, distance: 11.3
click at [378, 9] on span "Edit with Elementor" at bounding box center [409, 9] width 63 height 9
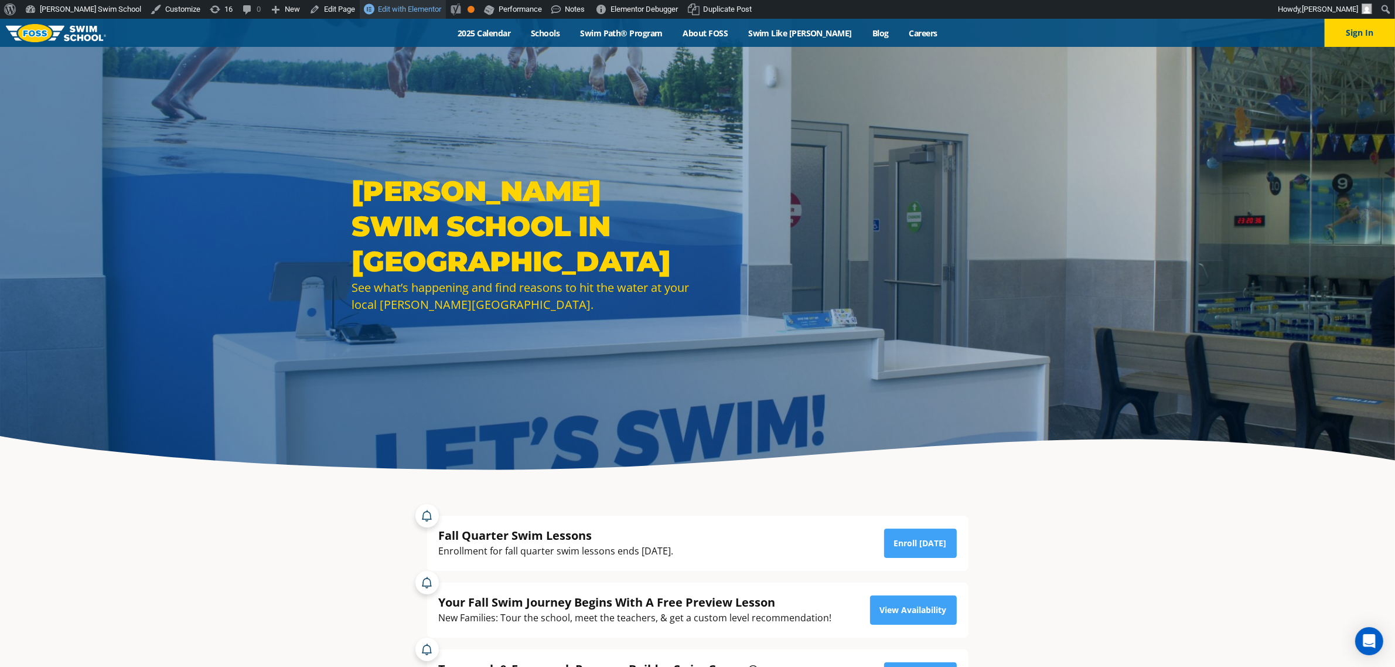
click at [378, 6] on span "Edit with Elementor" at bounding box center [409, 9] width 63 height 9
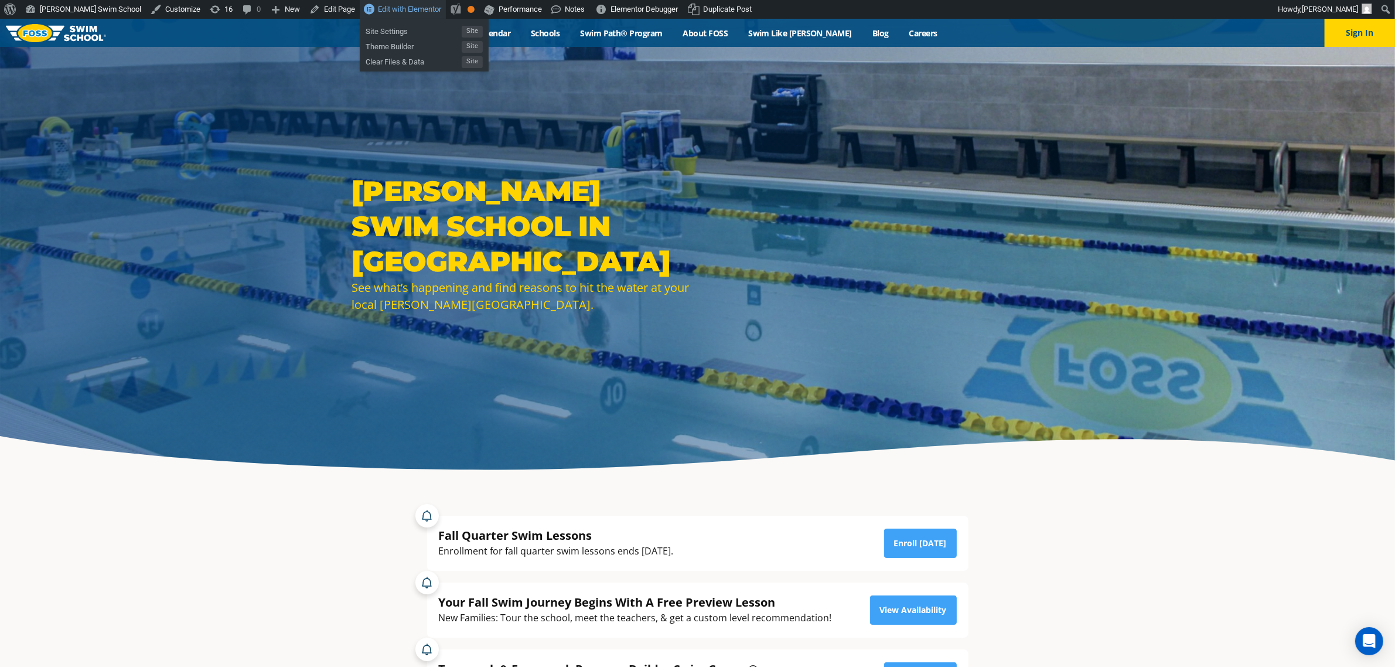
click at [378, 5] on span "Edit with Elementor" at bounding box center [409, 9] width 63 height 9
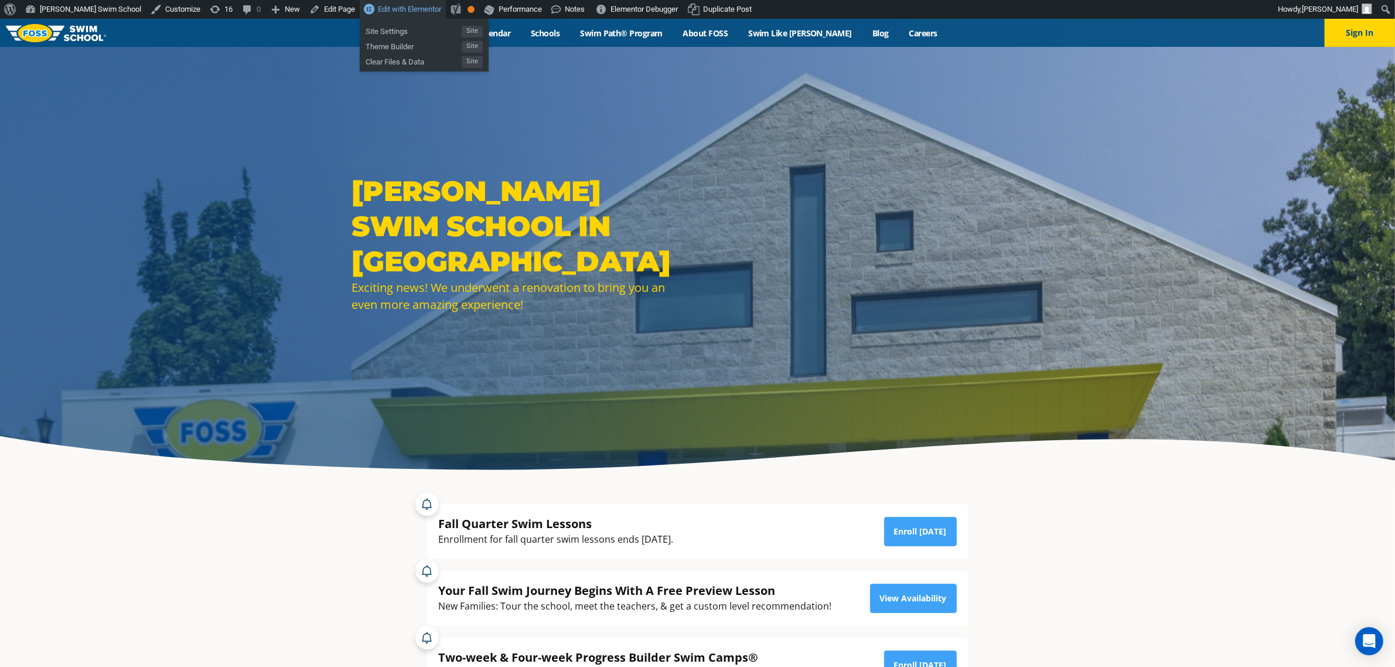
drag, startPoint x: 363, startPoint y: 13, endPoint x: 393, endPoint y: 4, distance: 30.8
click at [378, 13] on span "Edit with Elementor" at bounding box center [409, 9] width 63 height 9
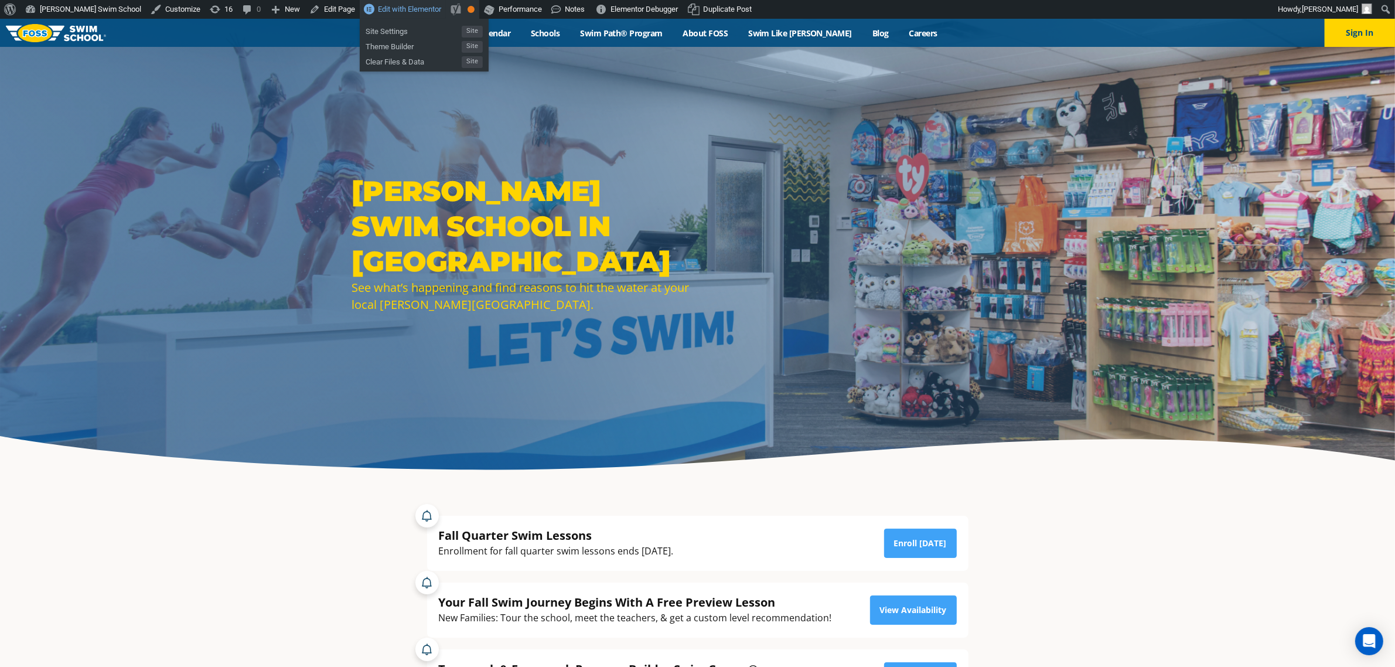
drag, startPoint x: 377, startPoint y: 6, endPoint x: 434, endPoint y: 4, distance: 56.9
click at [379, 6] on span "Edit with Elementor" at bounding box center [409, 9] width 63 height 9
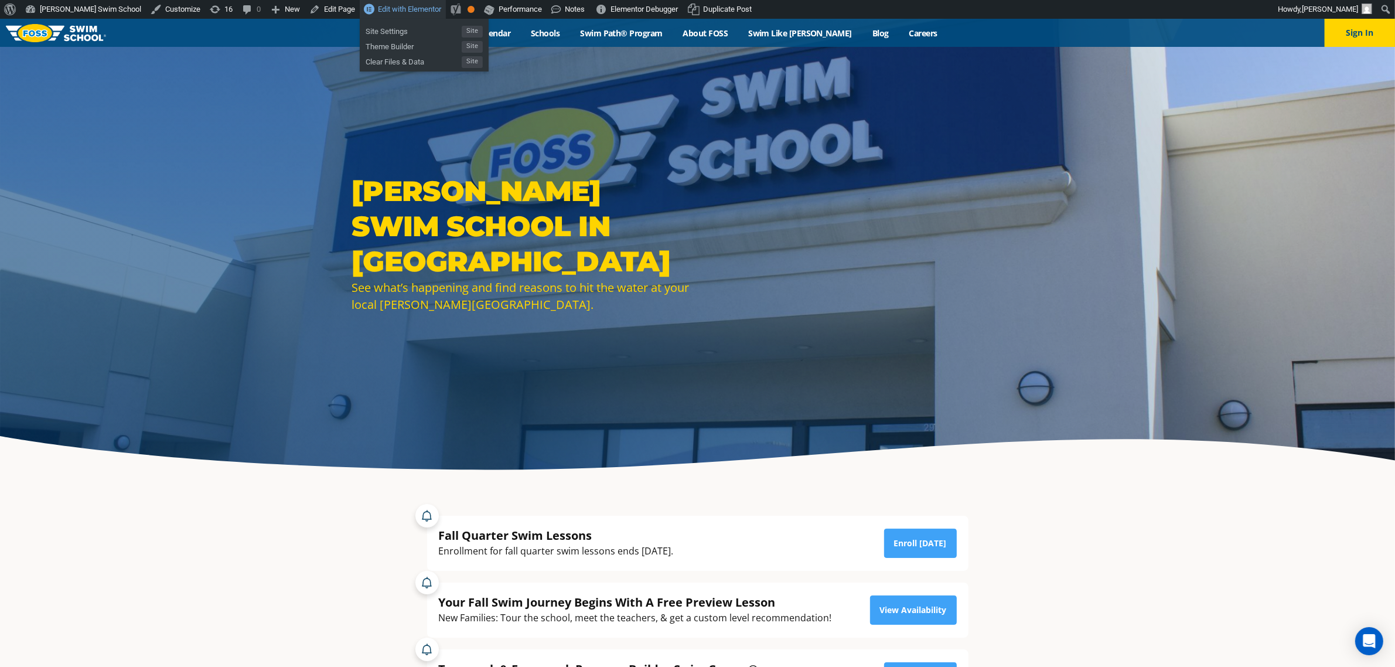
click at [378, 9] on span "Edit with Elementor" at bounding box center [409, 9] width 63 height 9
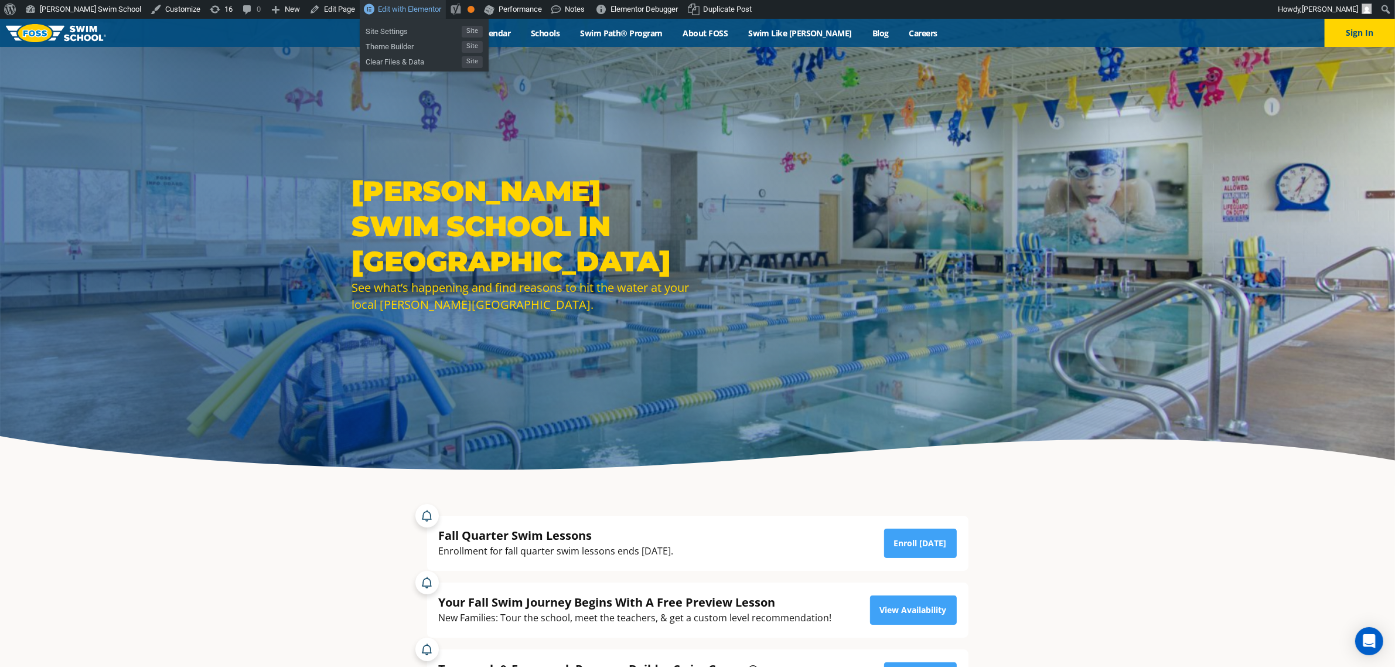
click at [378, 12] on span "Edit with Elementor" at bounding box center [409, 9] width 63 height 9
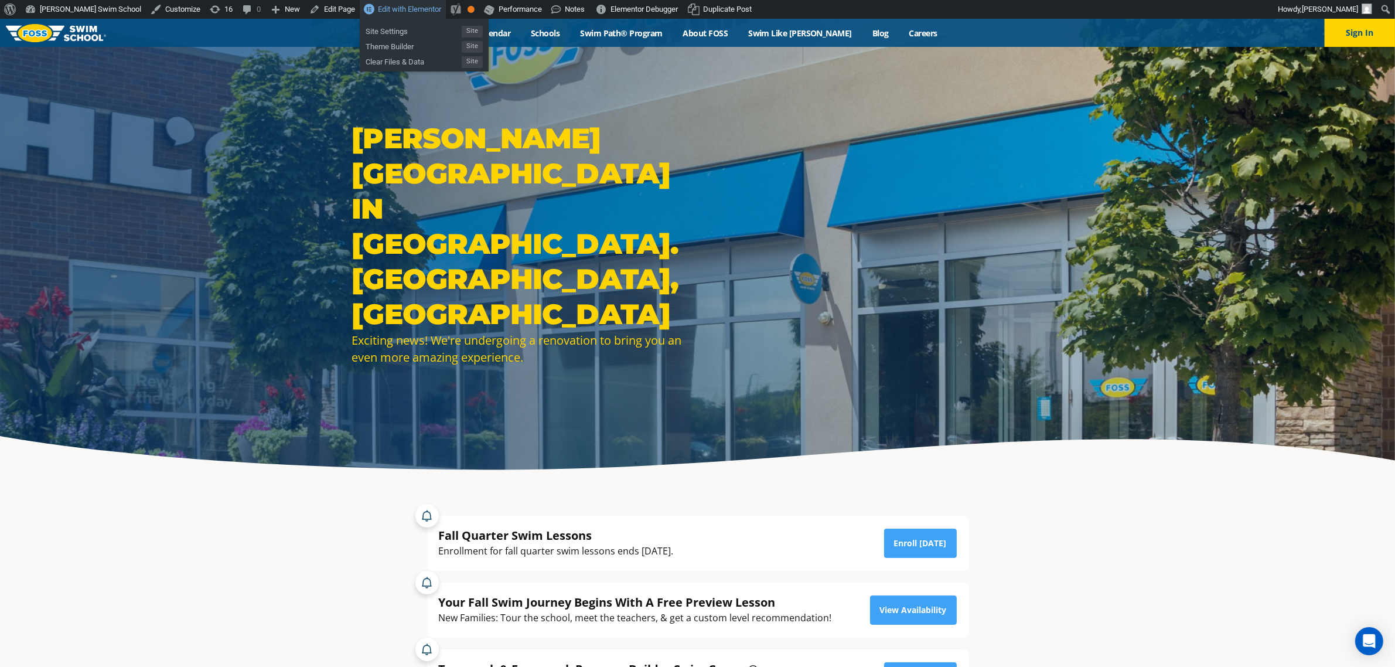
click at [378, 7] on span "Edit with Elementor" at bounding box center [409, 9] width 63 height 9
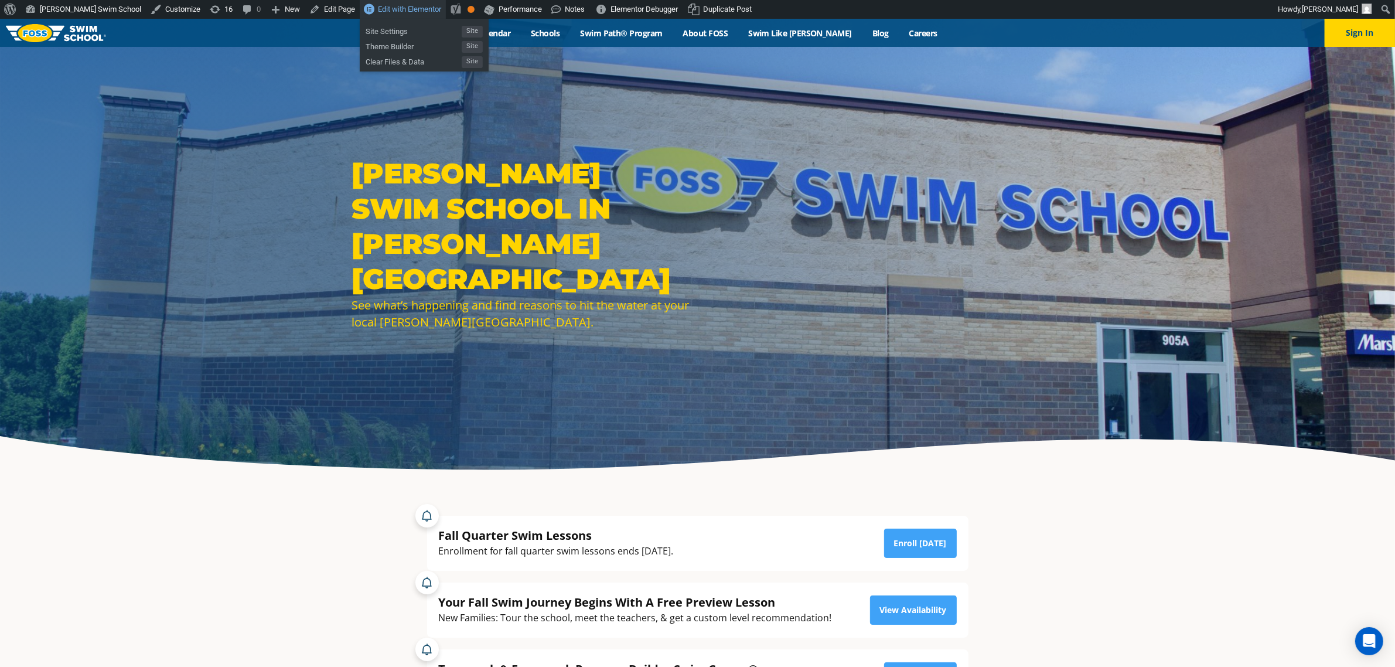
click at [378, 11] on span "Edit with Elementor" at bounding box center [409, 9] width 63 height 9
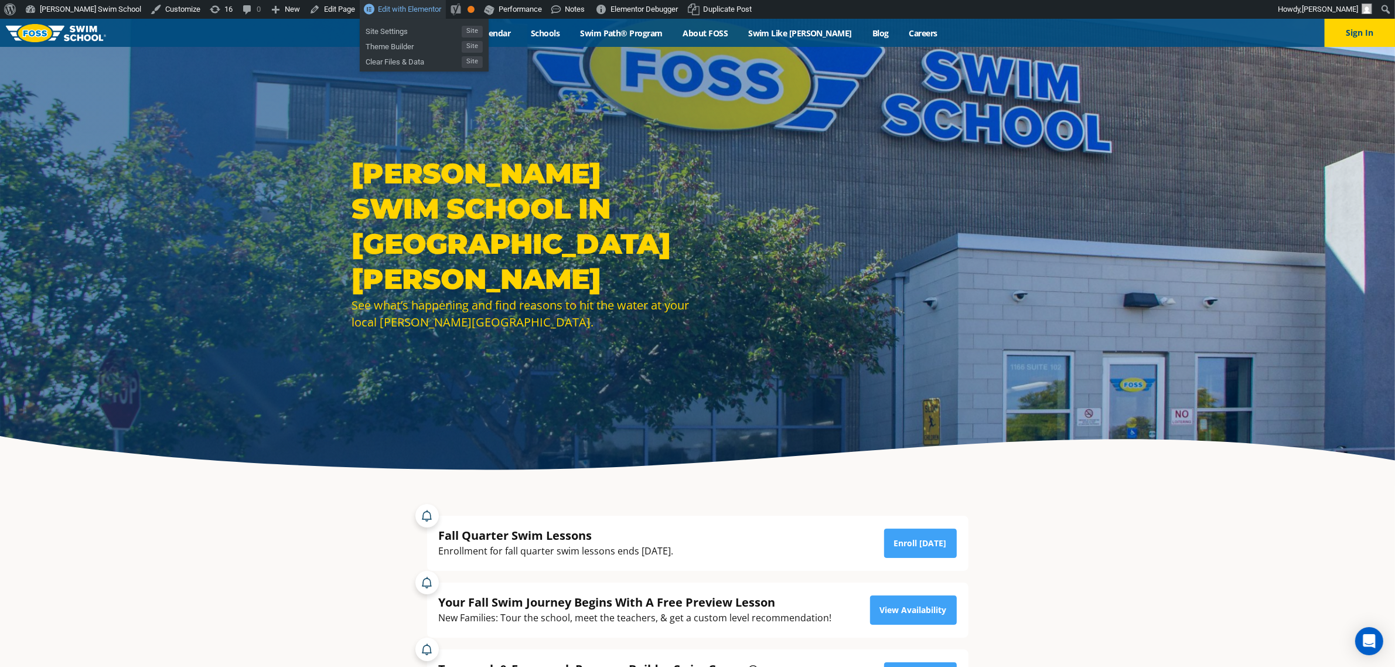
click at [361, 13] on link "Edit with Elementor" at bounding box center [403, 9] width 86 height 19
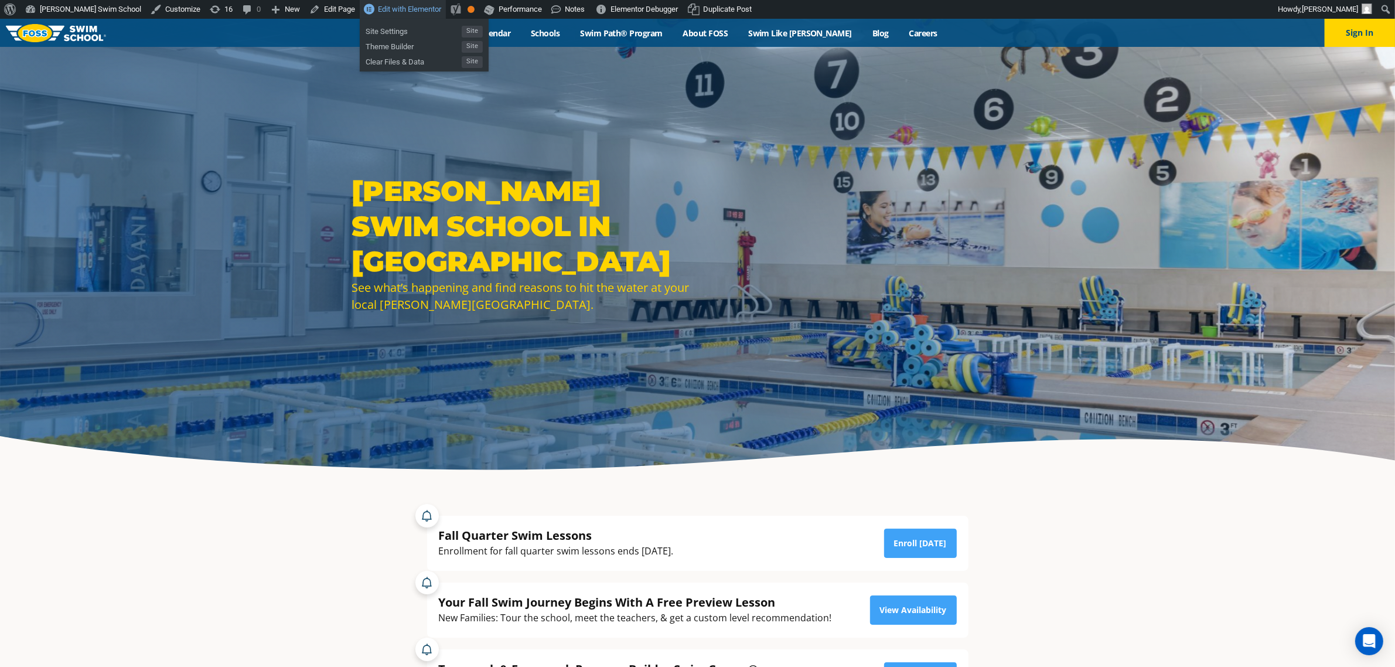
click at [378, 8] on span "Edit with Elementor" at bounding box center [409, 9] width 63 height 9
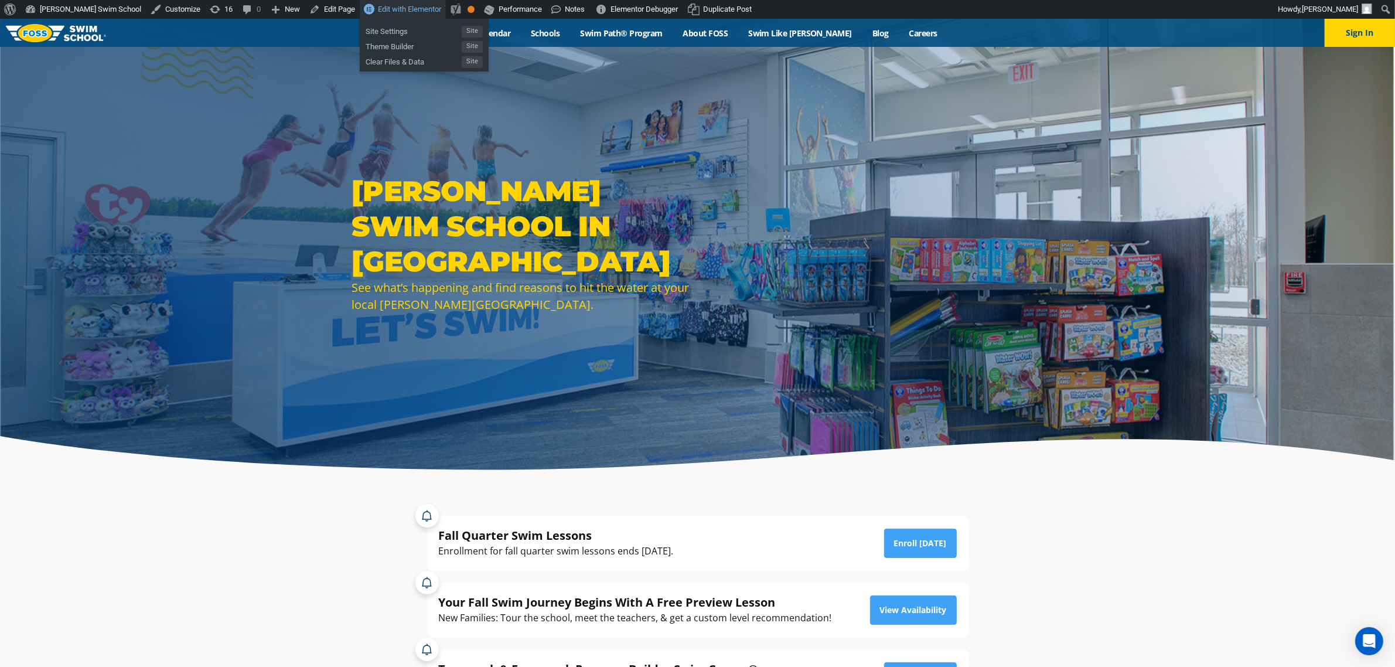
drag, startPoint x: 355, startPoint y: 12, endPoint x: 352, endPoint y: 3, distance: 9.3
click at [378, 12] on span "Edit with Elementor" at bounding box center [409, 9] width 63 height 9
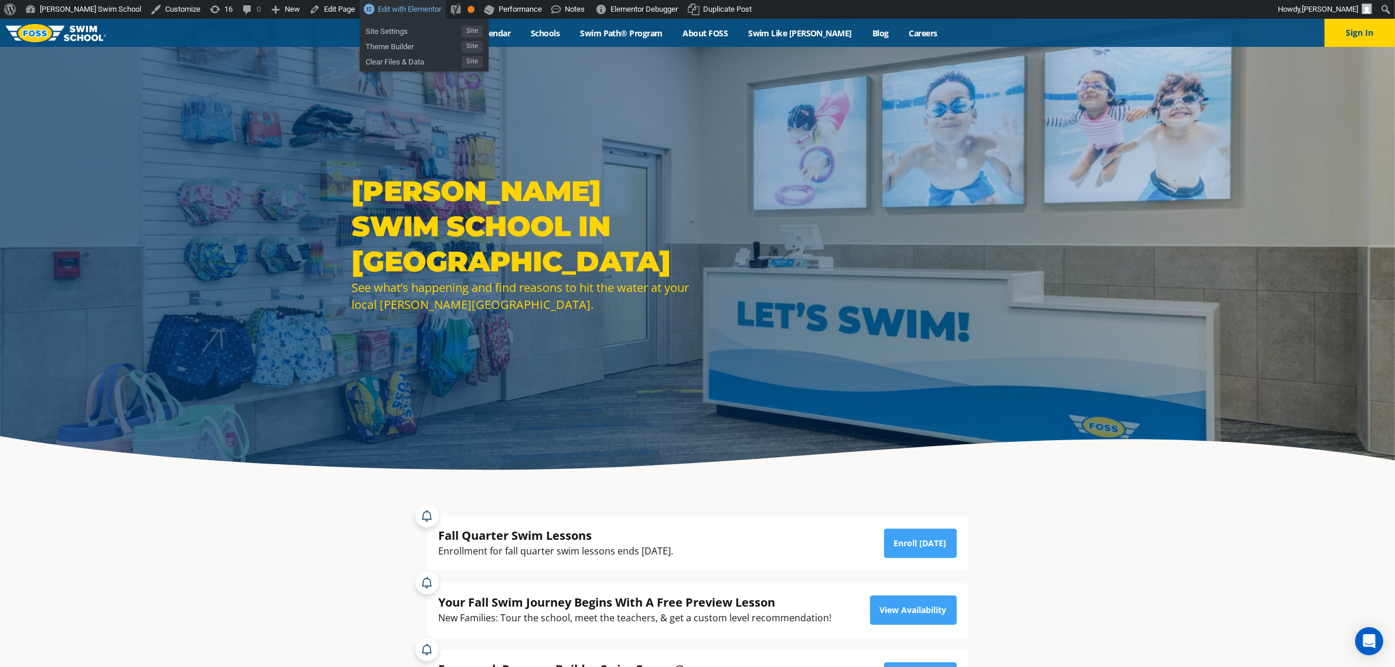
drag, startPoint x: 346, startPoint y: 10, endPoint x: 353, endPoint y: 10, distance: 7.0
click at [378, 10] on span "Edit with Elementor" at bounding box center [409, 9] width 63 height 9
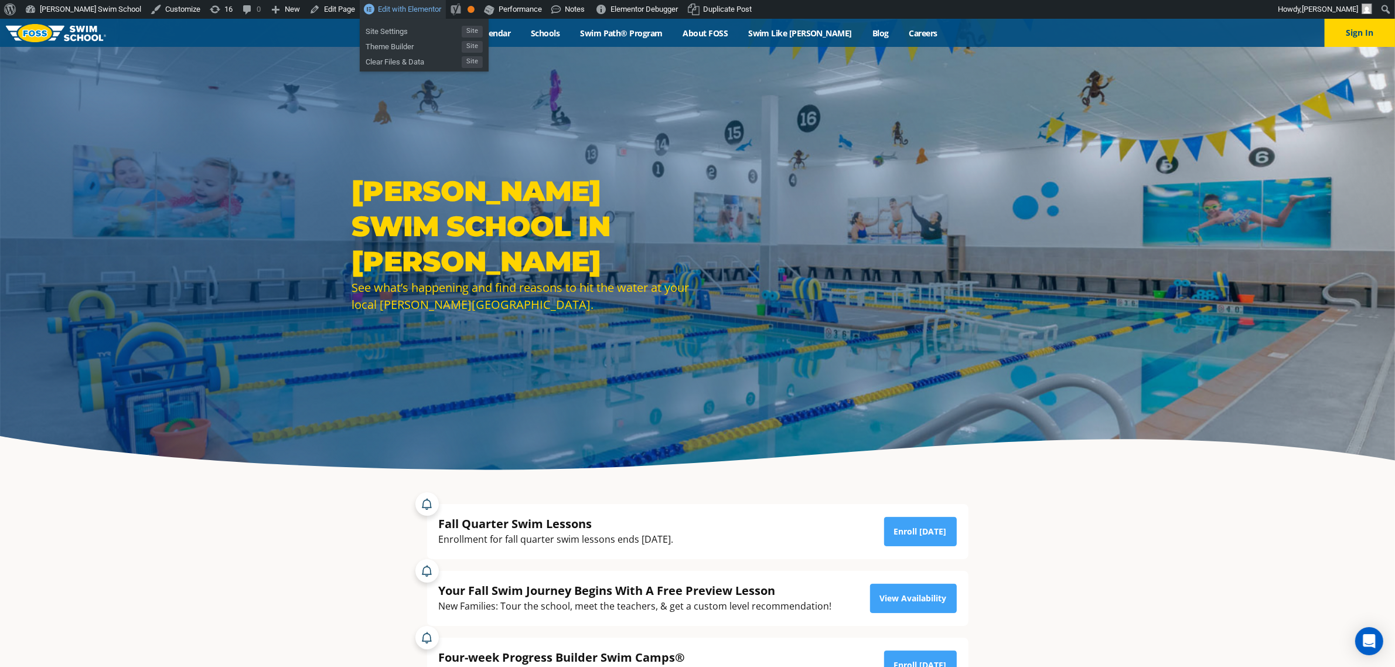
drag, startPoint x: 367, startPoint y: 12, endPoint x: 375, endPoint y: 9, distance: 8.2
click at [378, 12] on span "Edit with Elementor" at bounding box center [409, 9] width 63 height 9
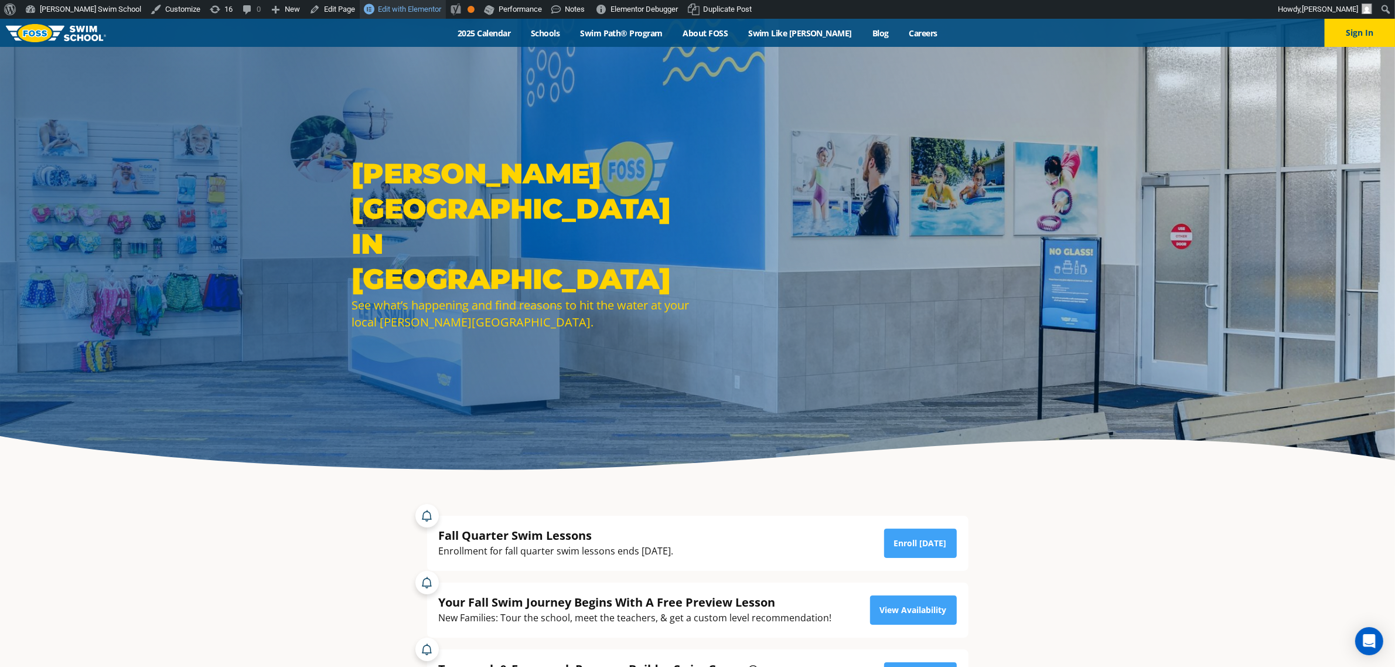
click at [378, 12] on span "Edit with Elementor" at bounding box center [409, 9] width 63 height 9
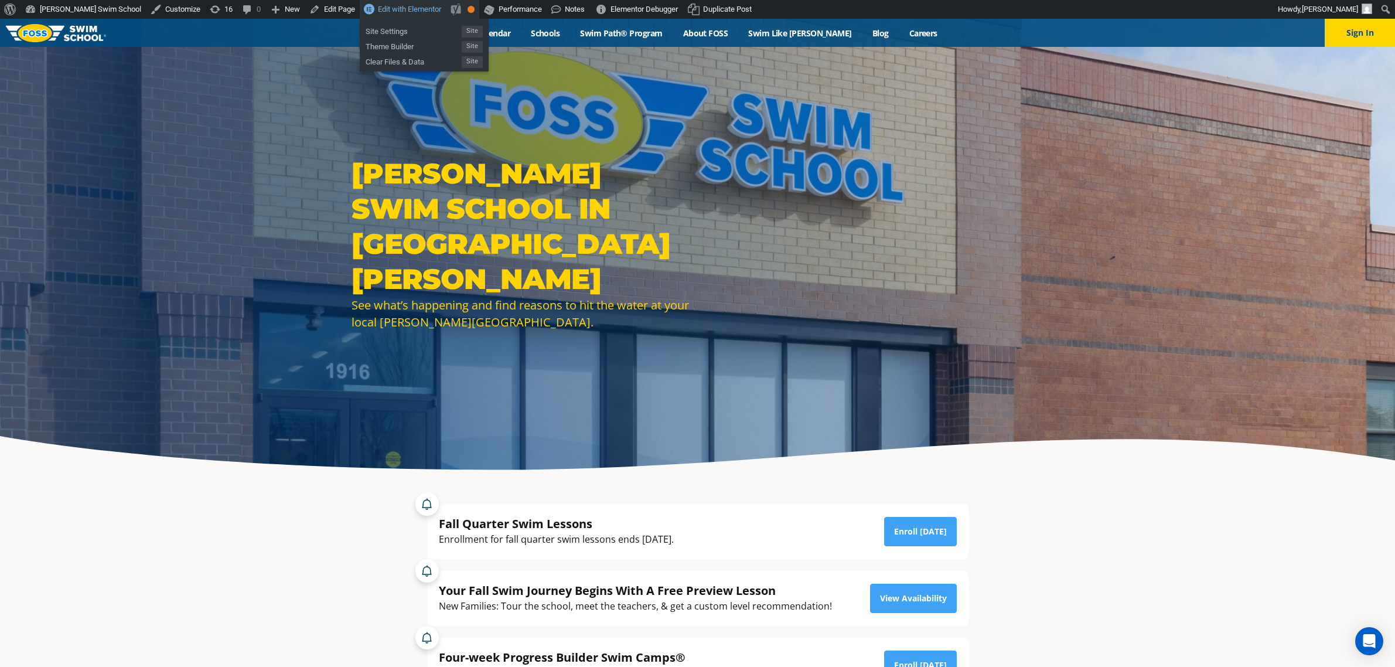
click at [378, 9] on span "Edit with Elementor" at bounding box center [409, 9] width 63 height 9
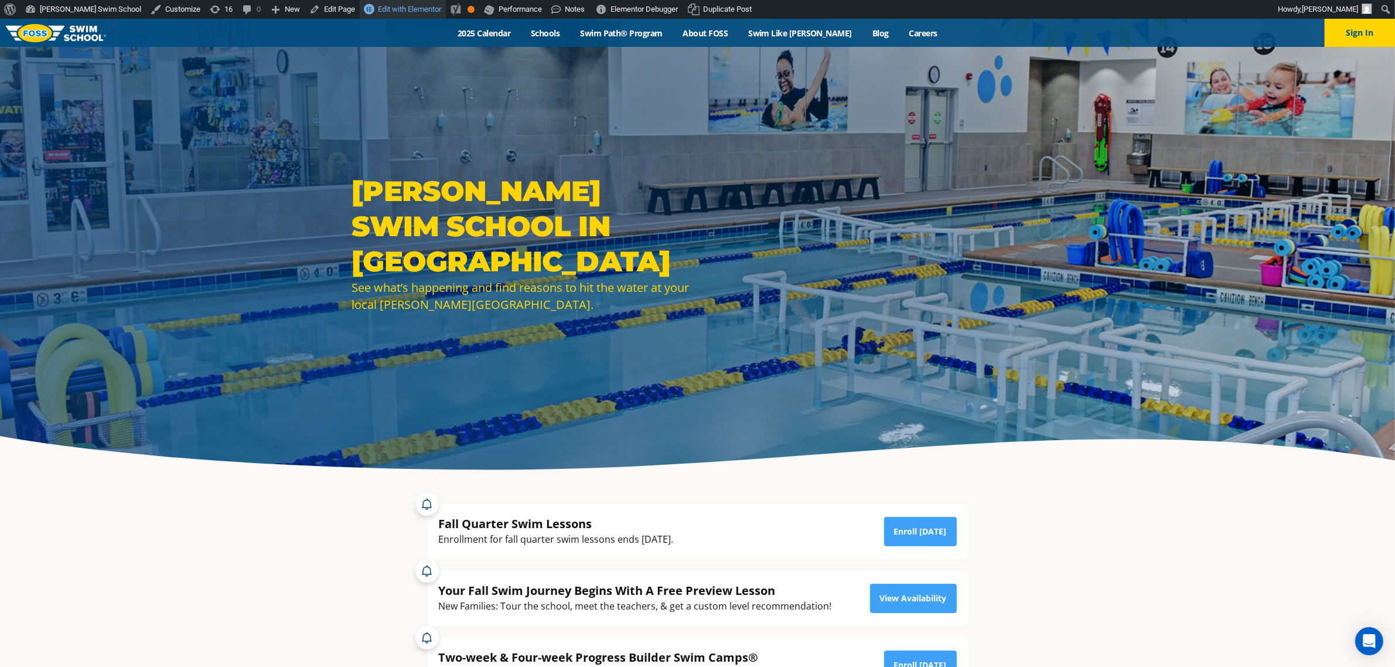
click at [378, 6] on span "Edit with Elementor" at bounding box center [409, 9] width 63 height 9
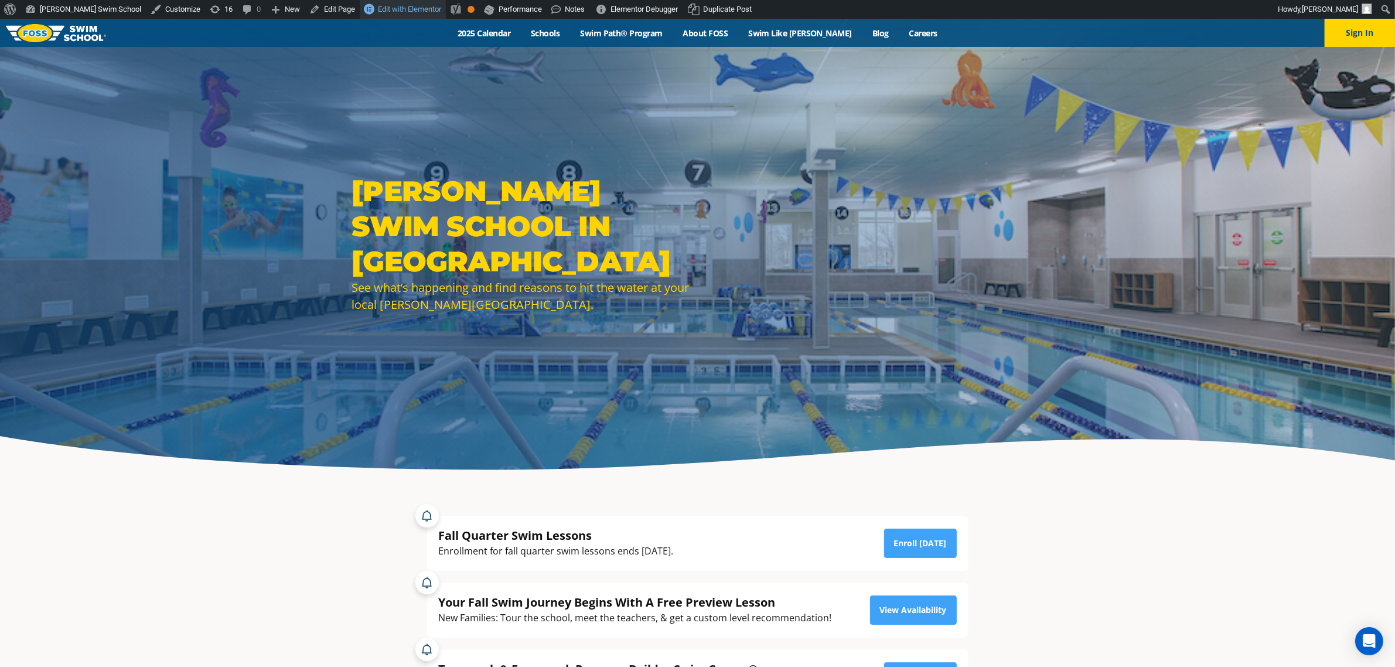
click at [378, 8] on span "Edit with Elementor" at bounding box center [409, 9] width 63 height 9
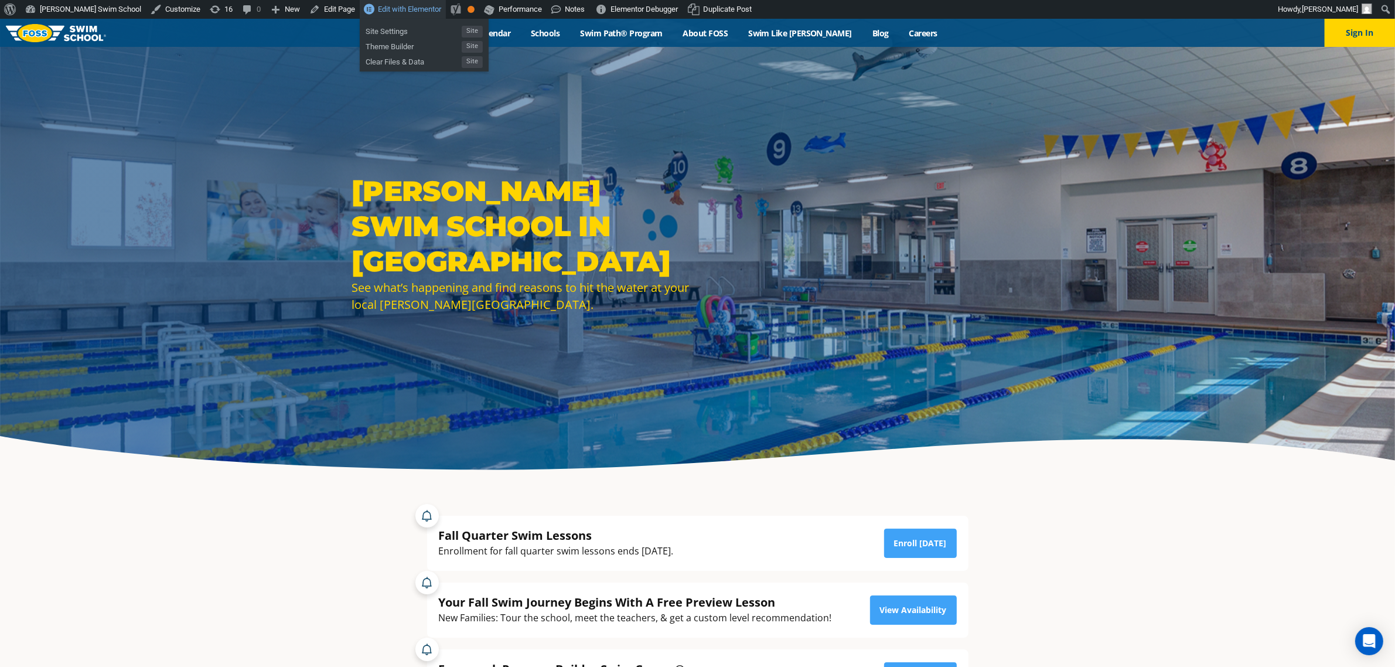
click at [382, 13] on span "Edit with Elementor" at bounding box center [409, 9] width 63 height 9
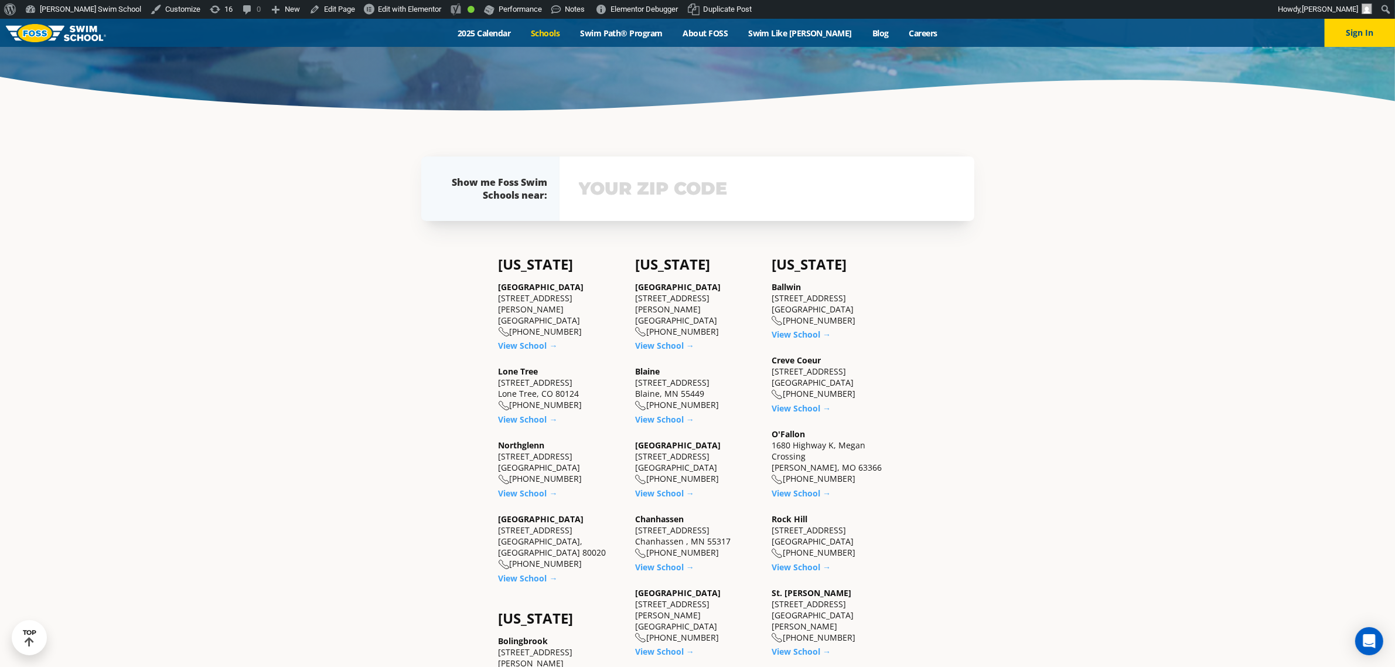
scroll to position [366, 0]
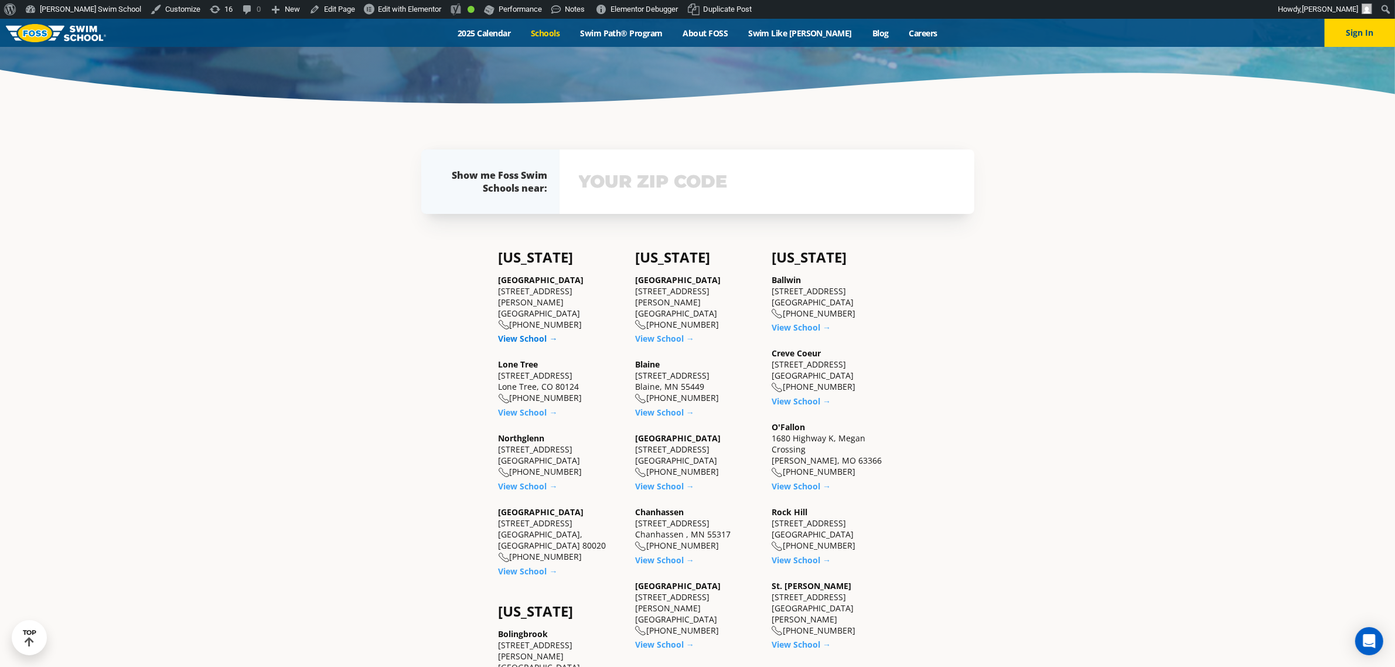
click at [511, 333] on link "View School →" at bounding box center [528, 338] width 59 height 11
drag, startPoint x: 517, startPoint y: 397, endPoint x: 520, endPoint y: 407, distance: 10.4
click at [519, 407] on link "View School →" at bounding box center [528, 412] width 59 height 11
click at [525, 481] on link "View School →" at bounding box center [528, 486] width 59 height 11
click at [522, 566] on link "View School →" at bounding box center [528, 571] width 59 height 11
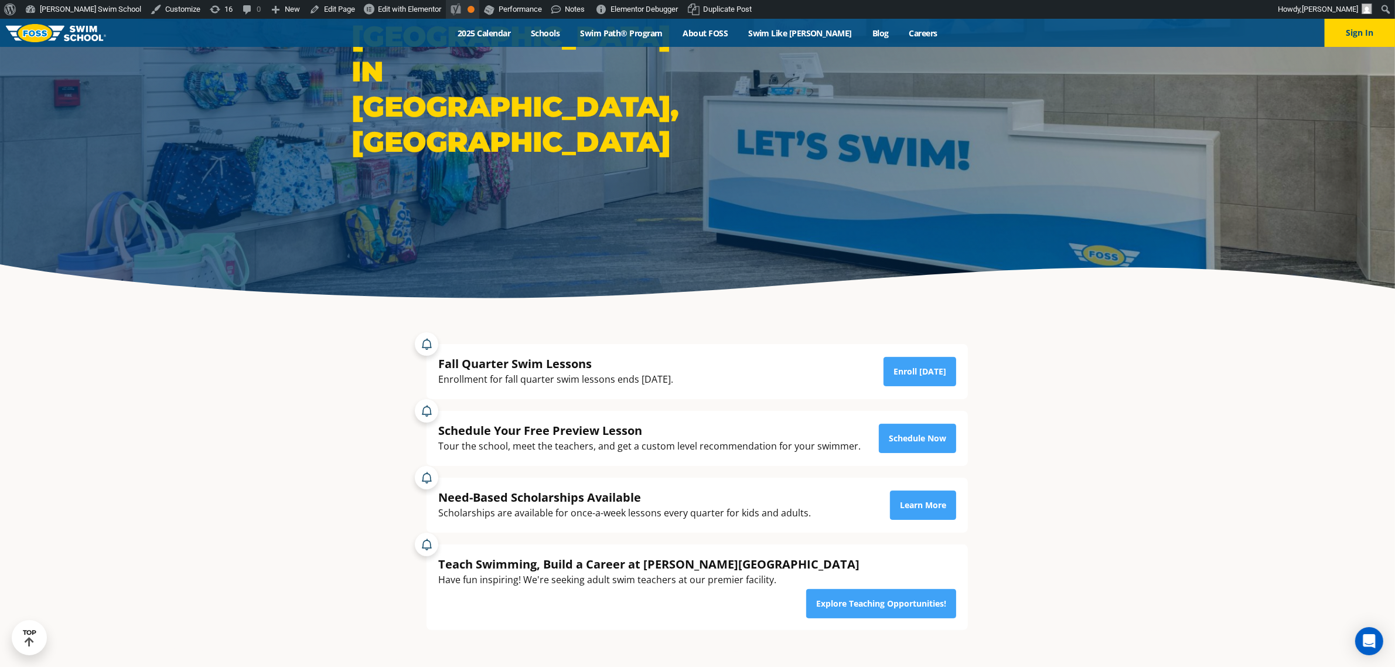
scroll to position [147, 0]
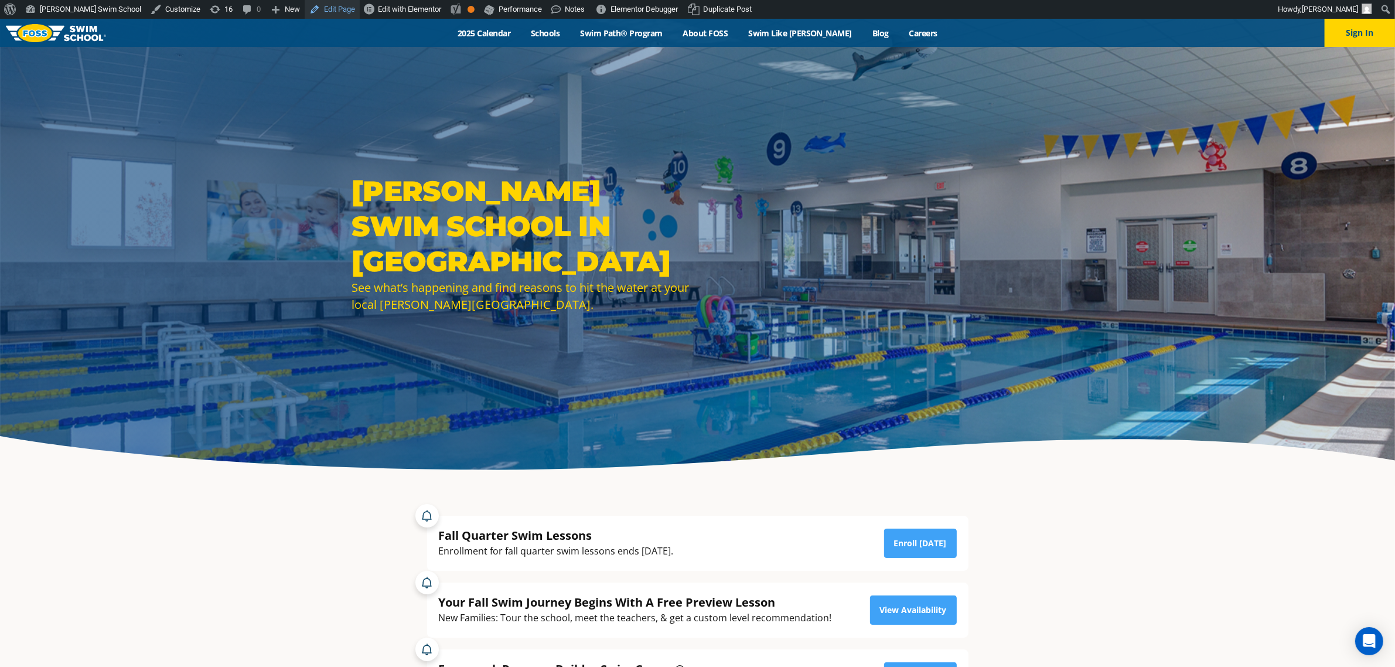
click at [305, 9] on link "Edit Page" at bounding box center [332, 9] width 55 height 19
